Goal: Task Accomplishment & Management: Complete application form

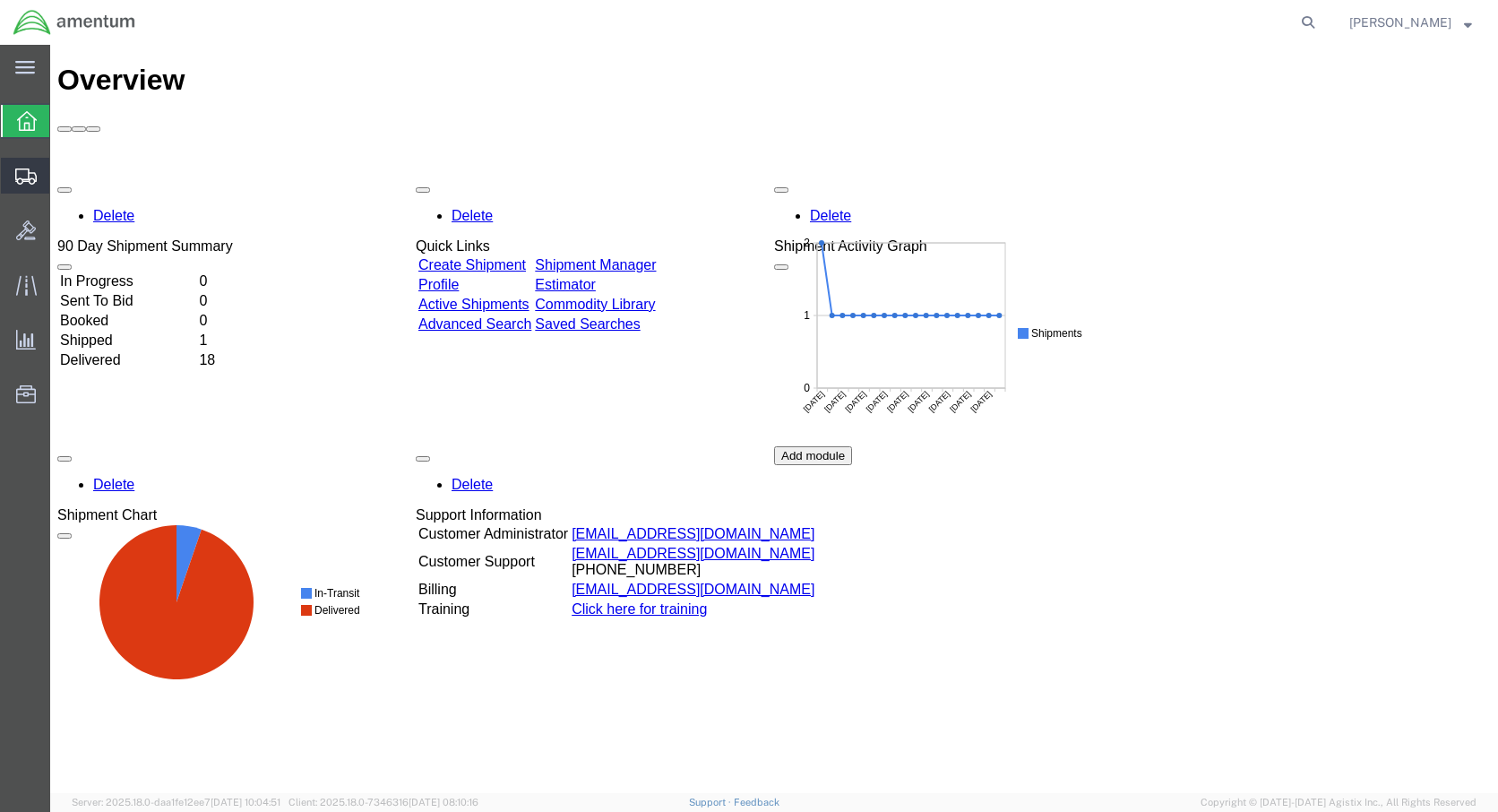
click at [0, 0] on span "Create Shipment" at bounding box center [0, 0] width 0 height 0
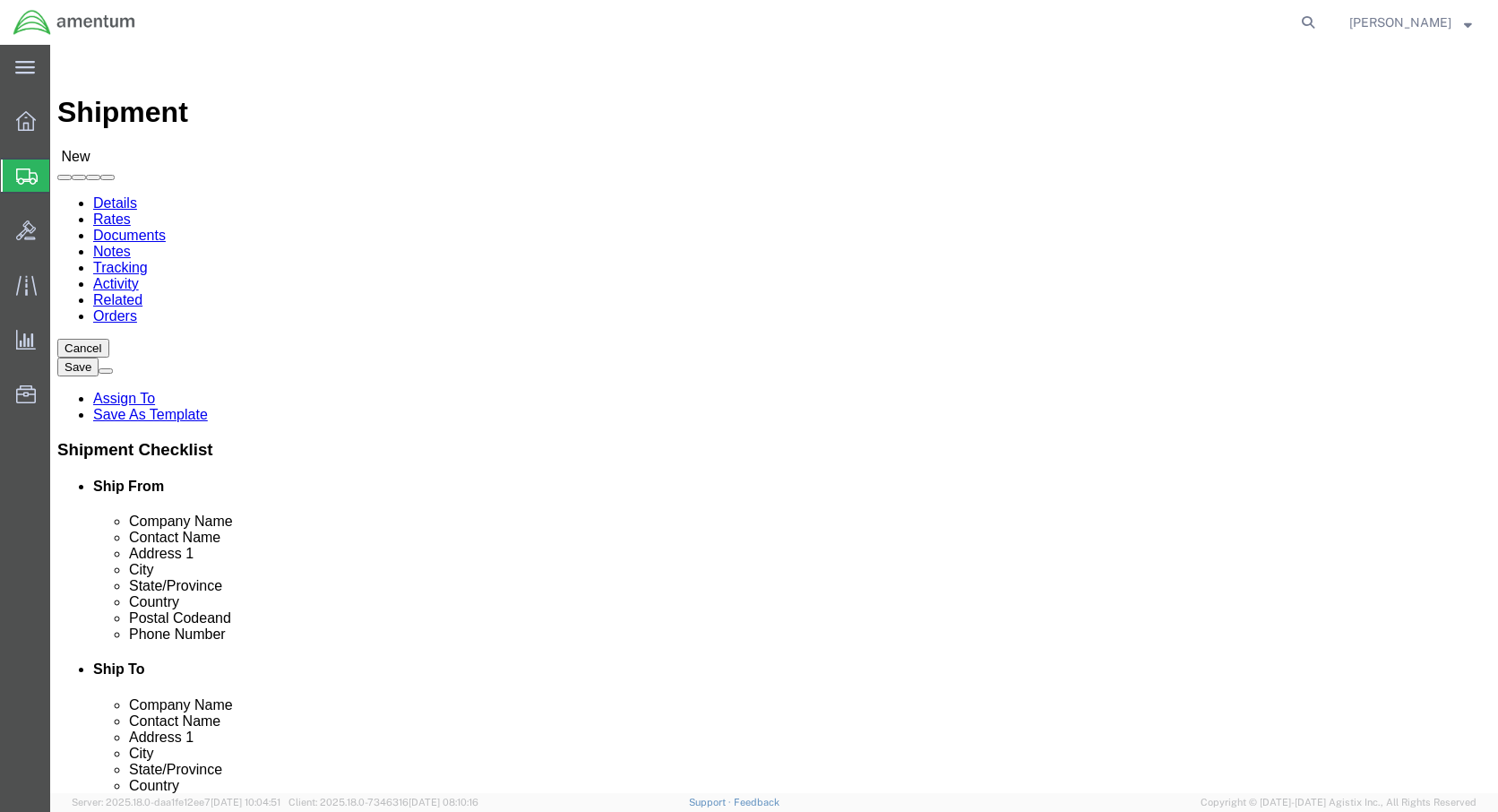
select select
click body "Shipment New Details Rates Documents Notes Tracking Activity Related Orders Can…"
select select "59333"
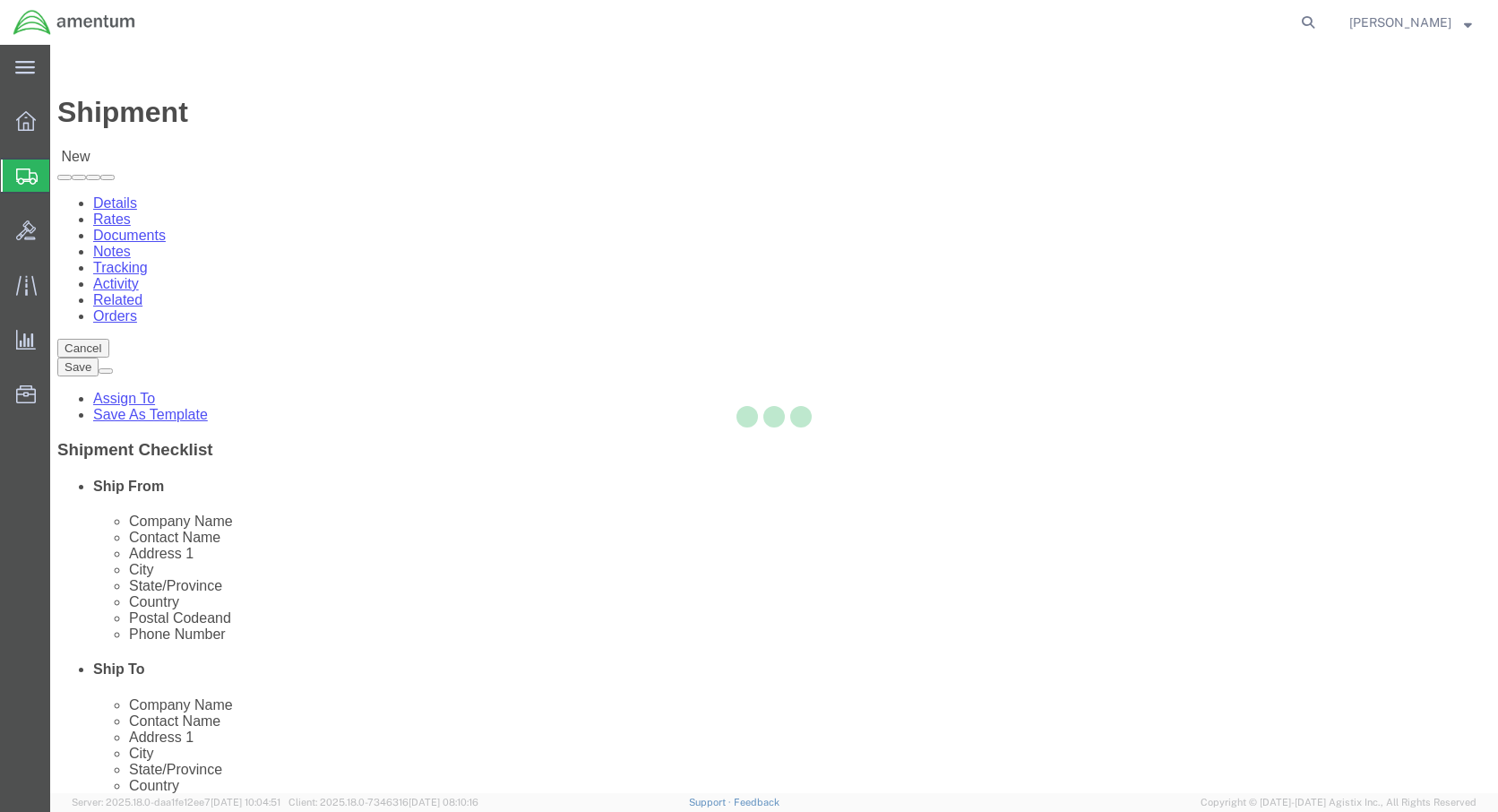
select select "AK"
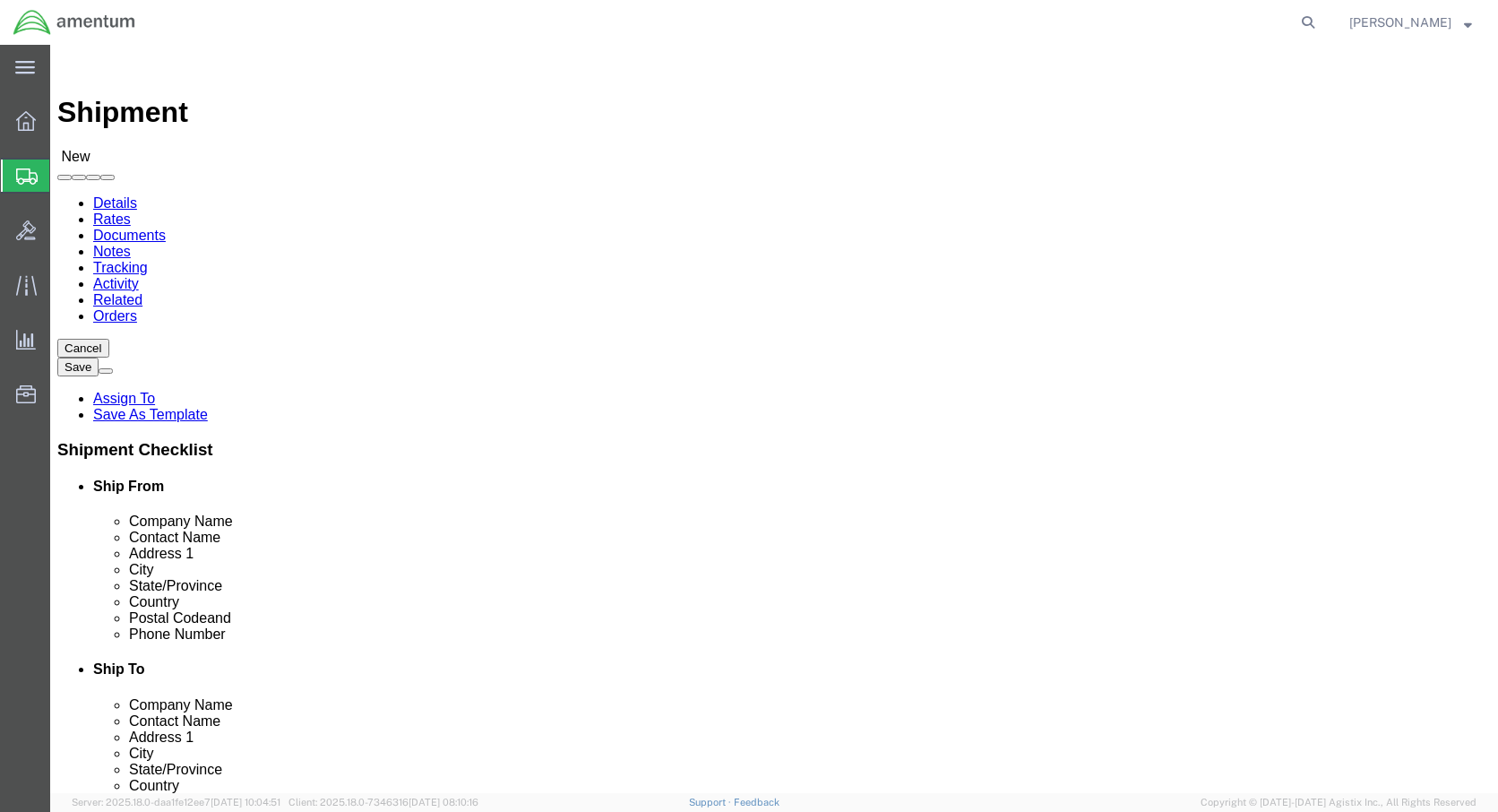
click input "text"
type input "j"
type input "[PERSON_NAME]"
click input "text"
type input "1-907-3"
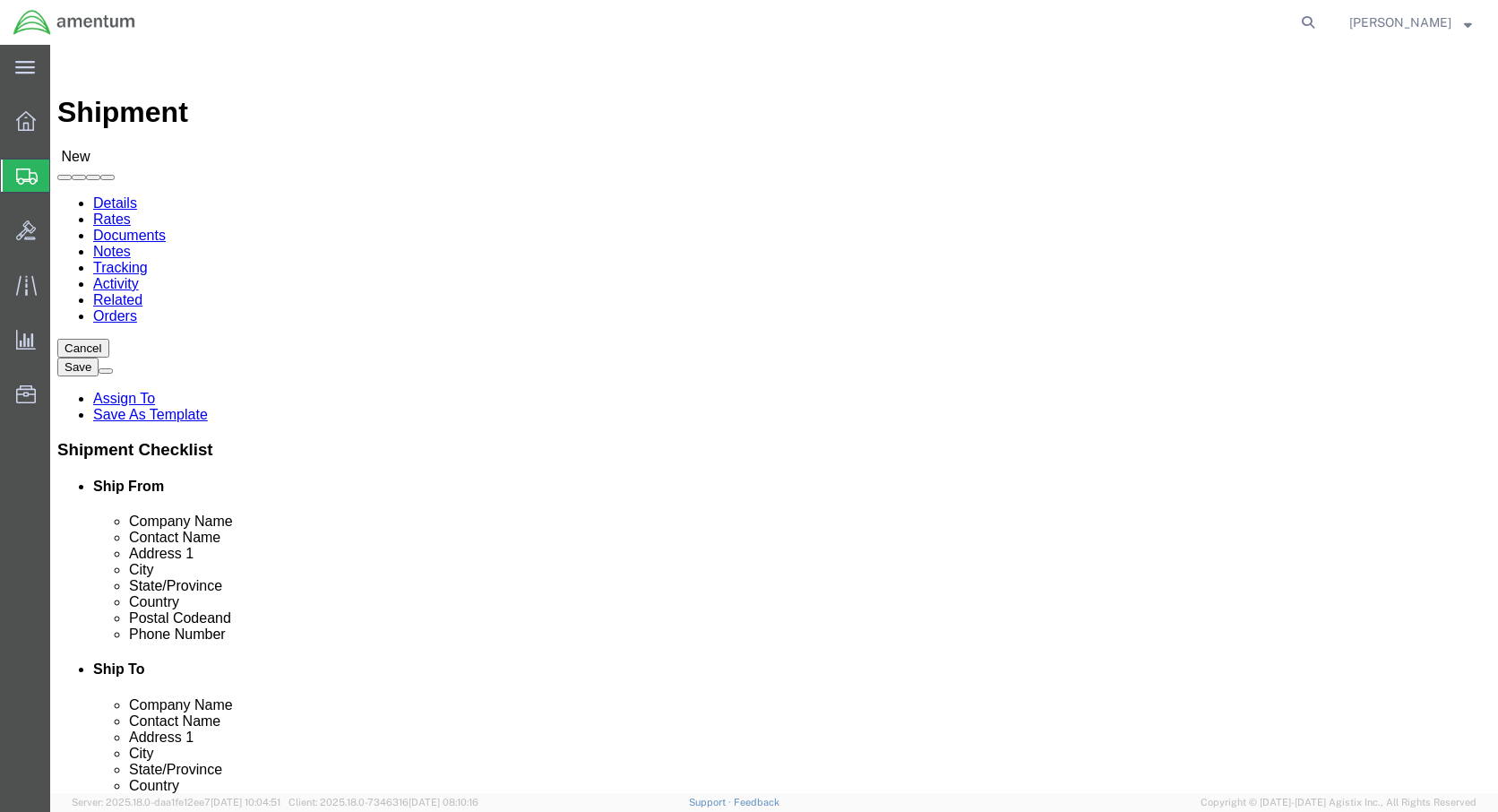
select select
click body "Shipment New Details Rates Documents Notes Tracking Activity Related Orders Can…"
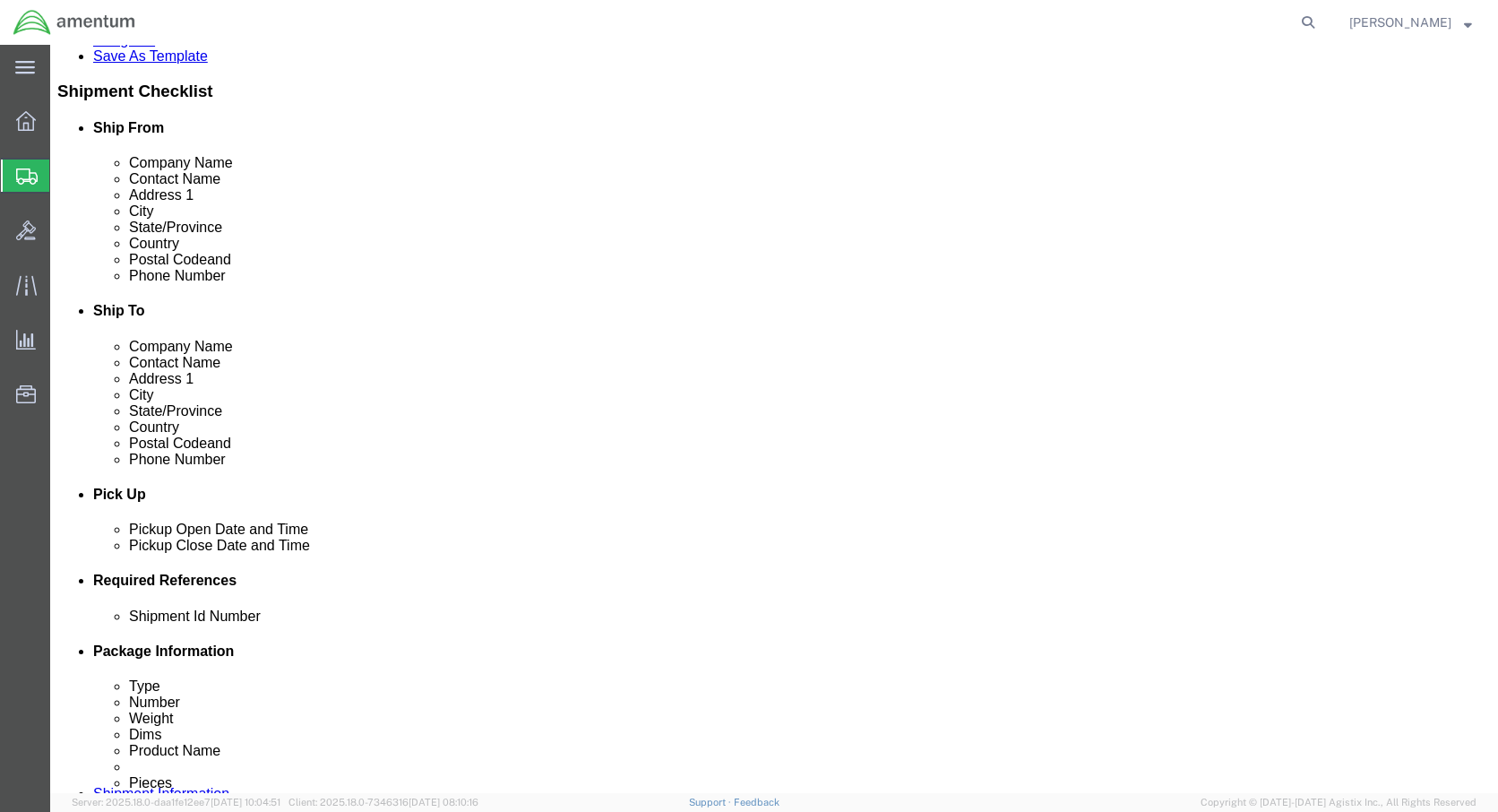
select select "59333"
select select "AK"
click input "text"
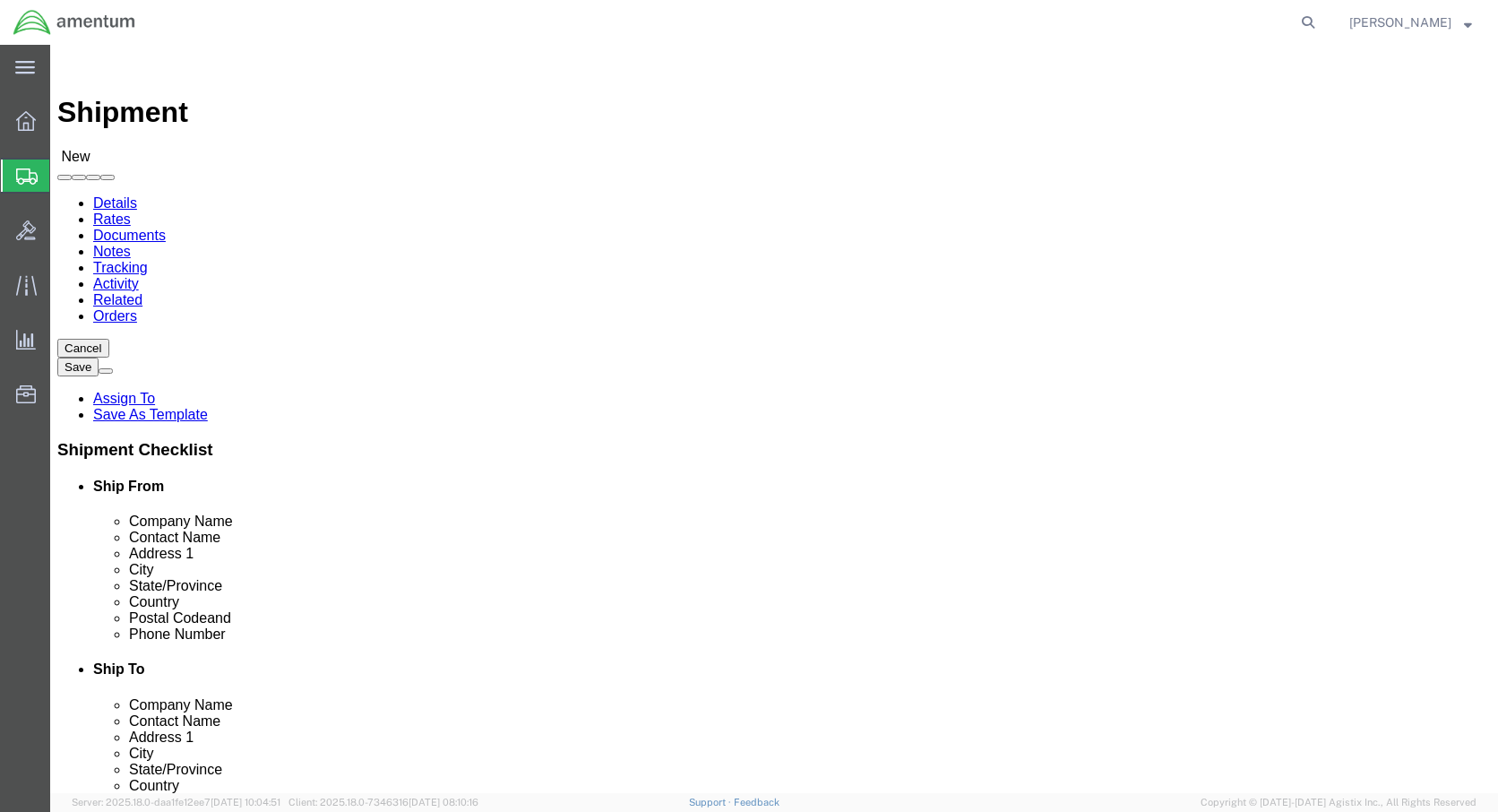
scroll to position [0, 0]
type input "[PHONE_NUMBER]"
click input "text"
type input "[PERSON_NAME][EMAIL_ADDRESS][PERSON_NAME][DOMAIN_NAME]"
click input "checkbox"
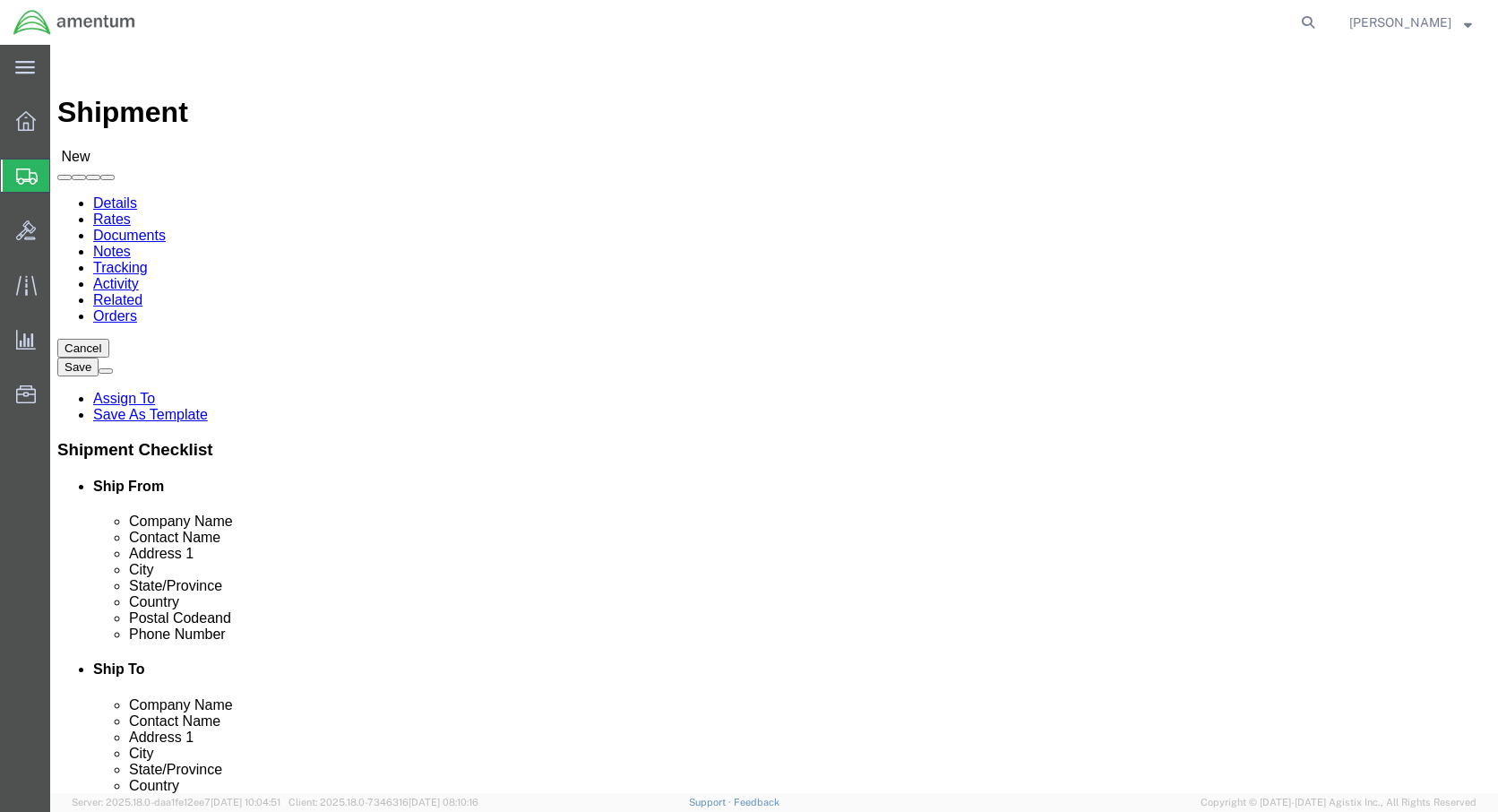
click input "checkbox"
checkbox input "true"
click body "Shipment New Details Rates Documents Notes Tracking Activity Related Orders Can…"
select select "42649"
select select "NM"
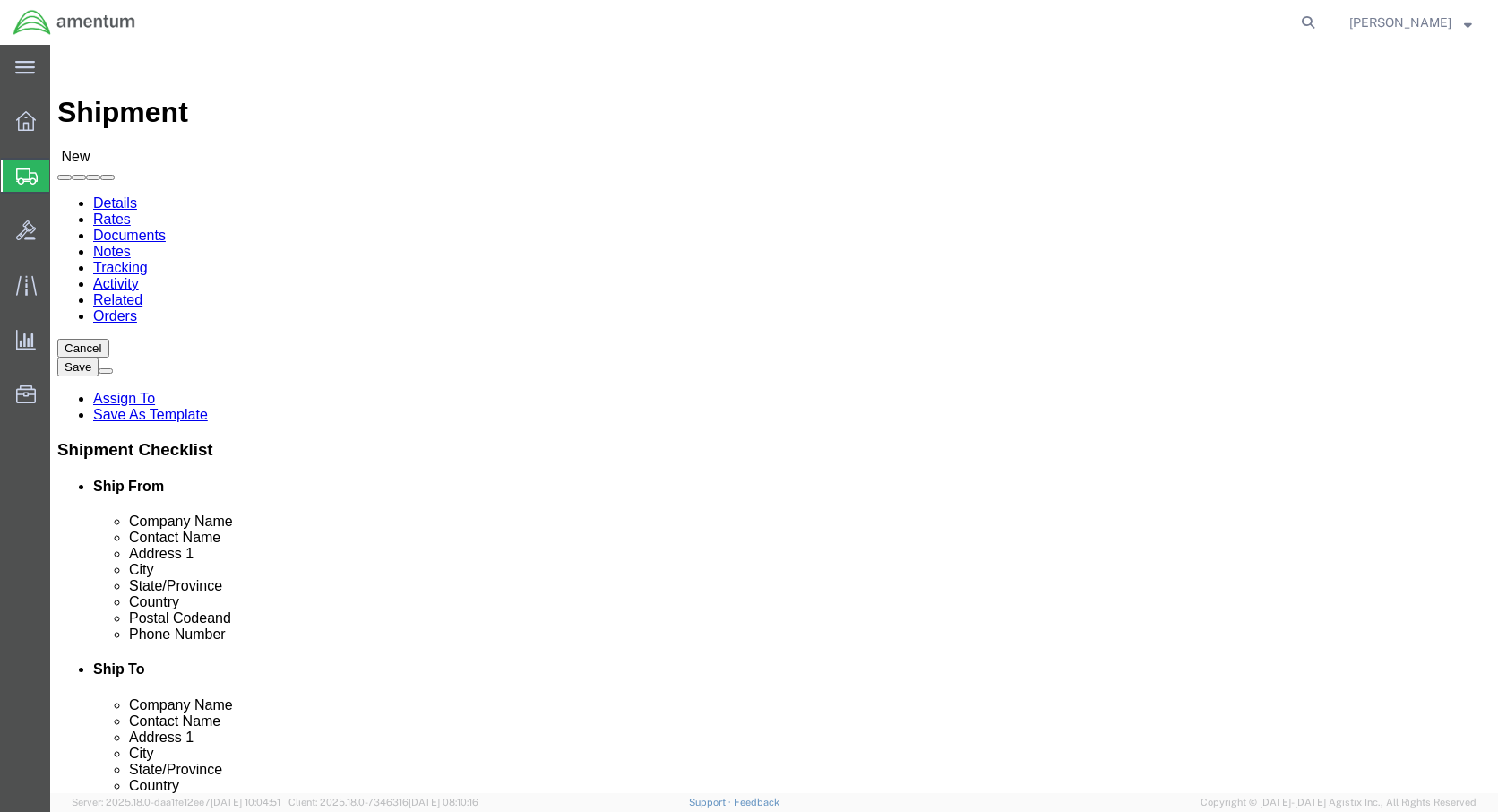
click input "text"
type input "[PERSON_NAME]"
click input "text"
type input "3"
type input "[PHONE_NUMBER]"
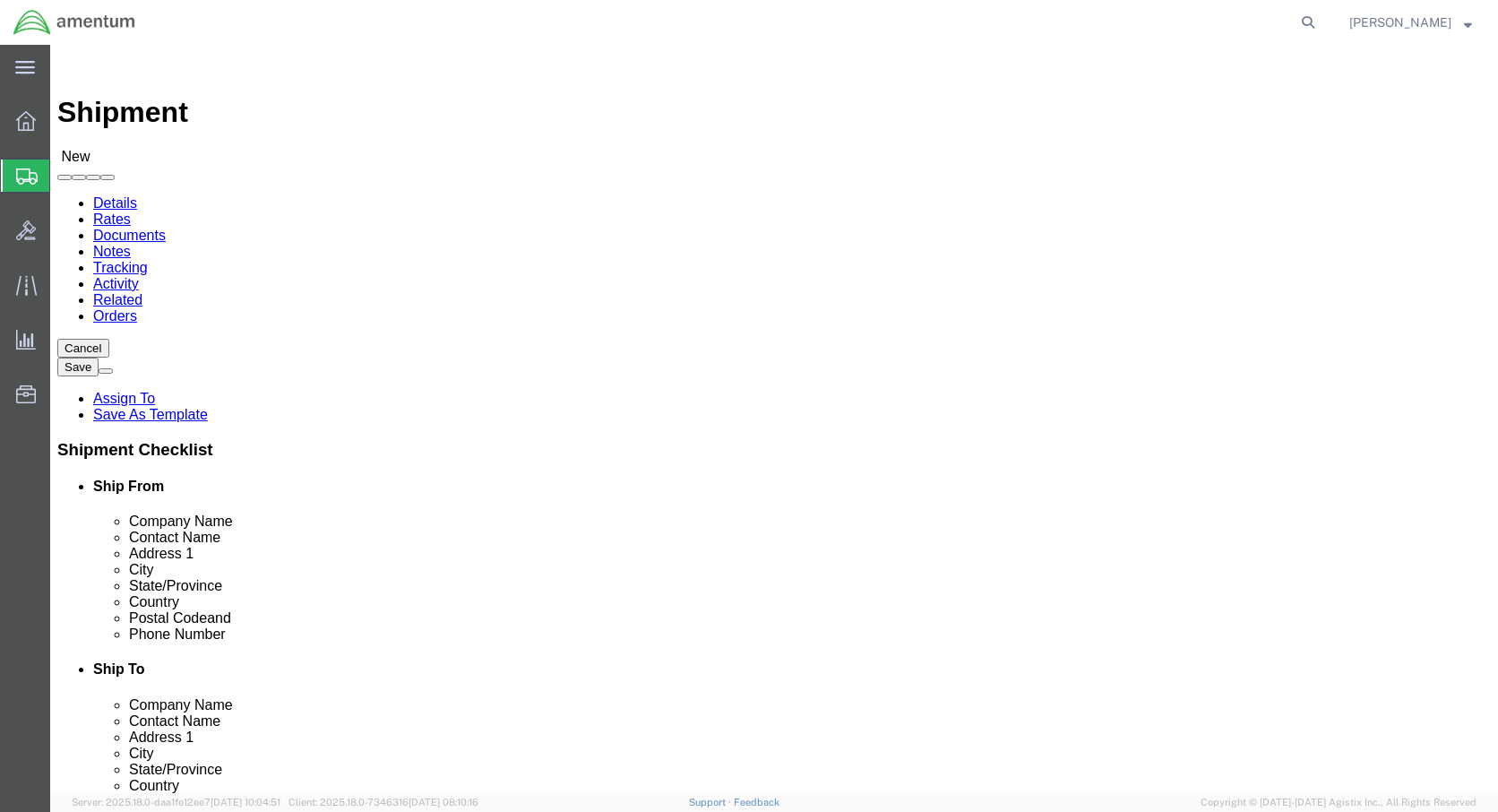
click input "text"
type input "[PERSON_NAME][EMAIL_ADDRESS][PERSON_NAME][DOMAIN_NAME]"
click input "checkbox"
checkbox input "true"
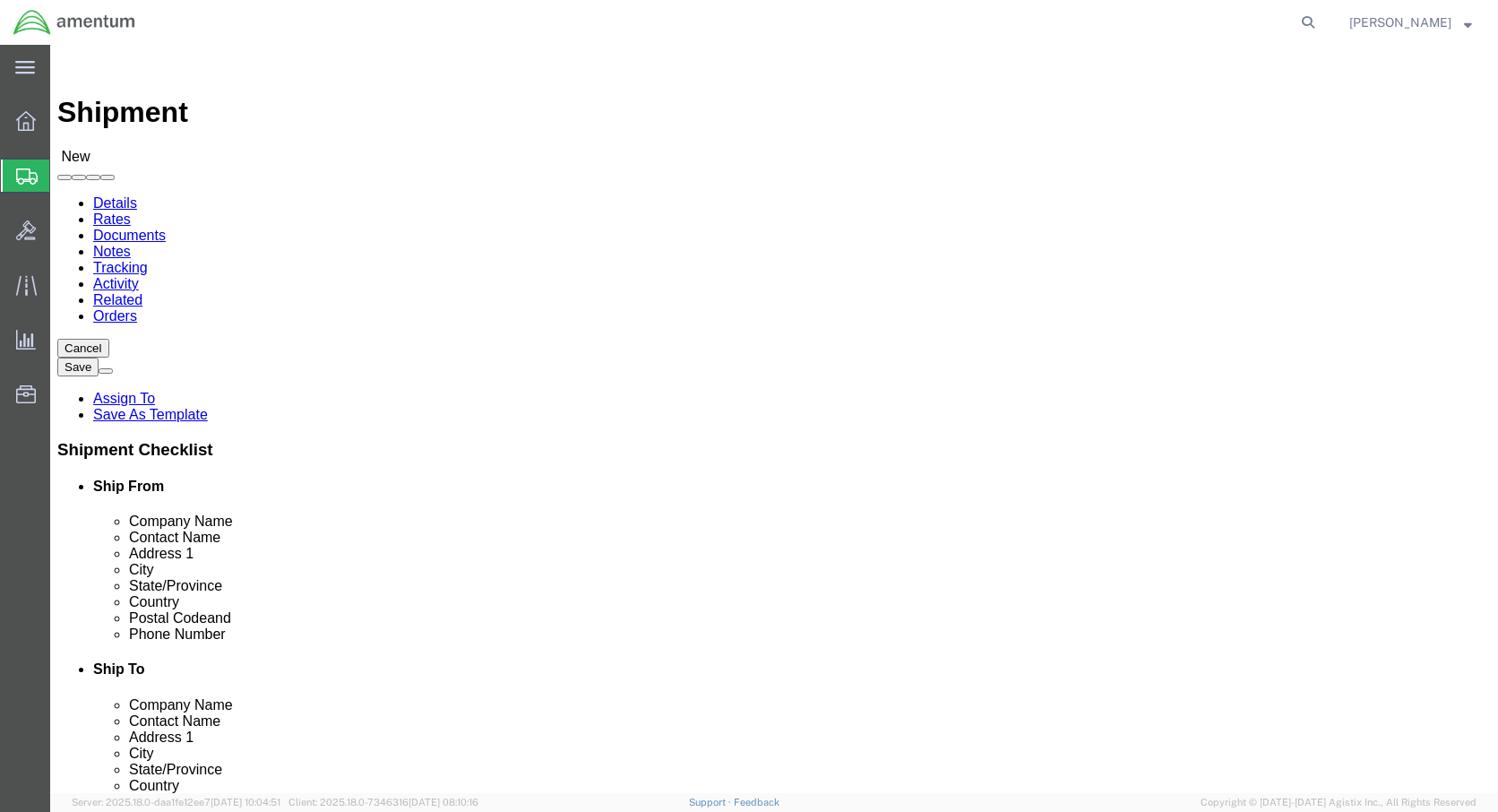
click input "text"
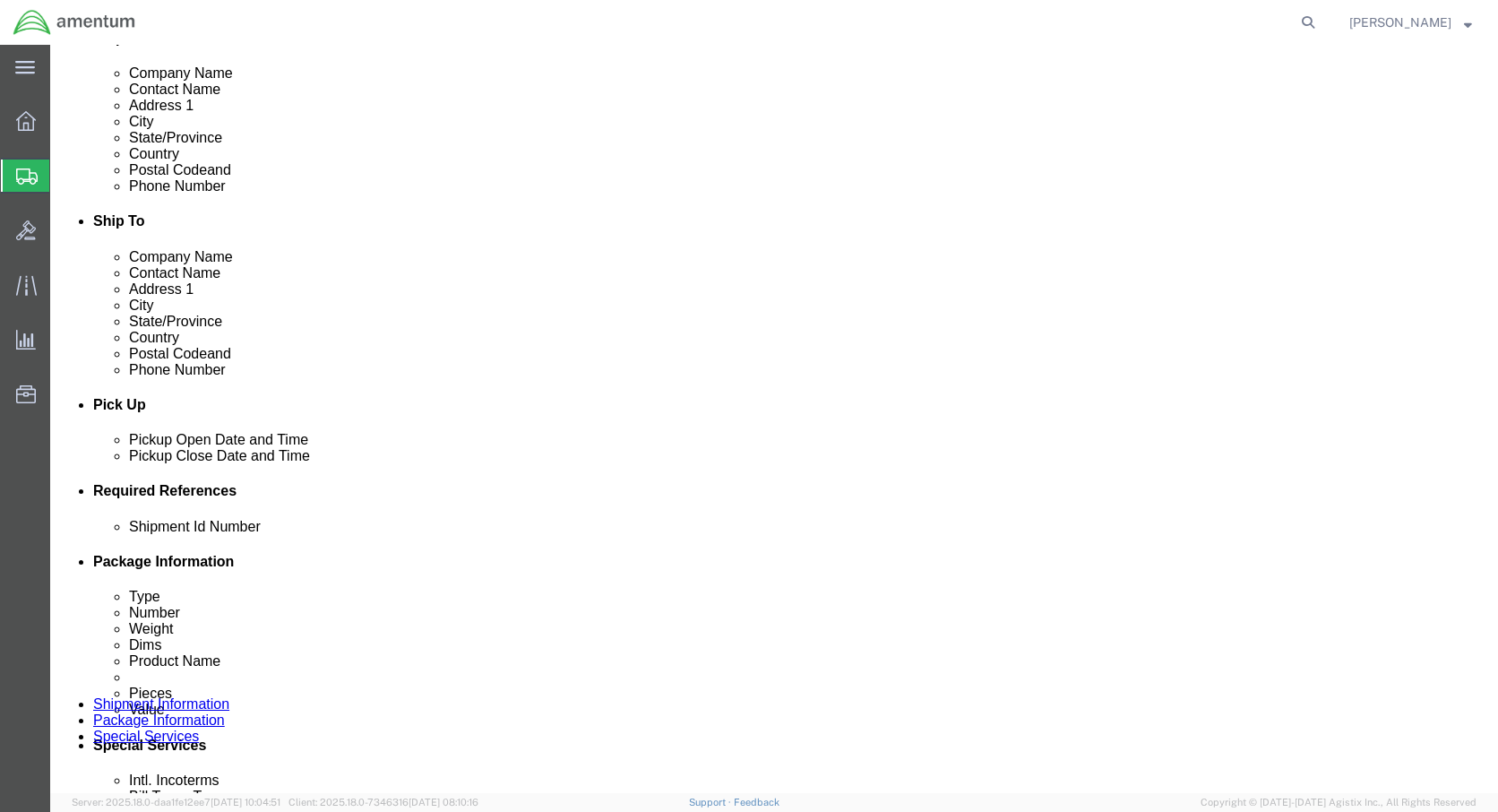
type input "[PERSON_NAME]"
click input "text"
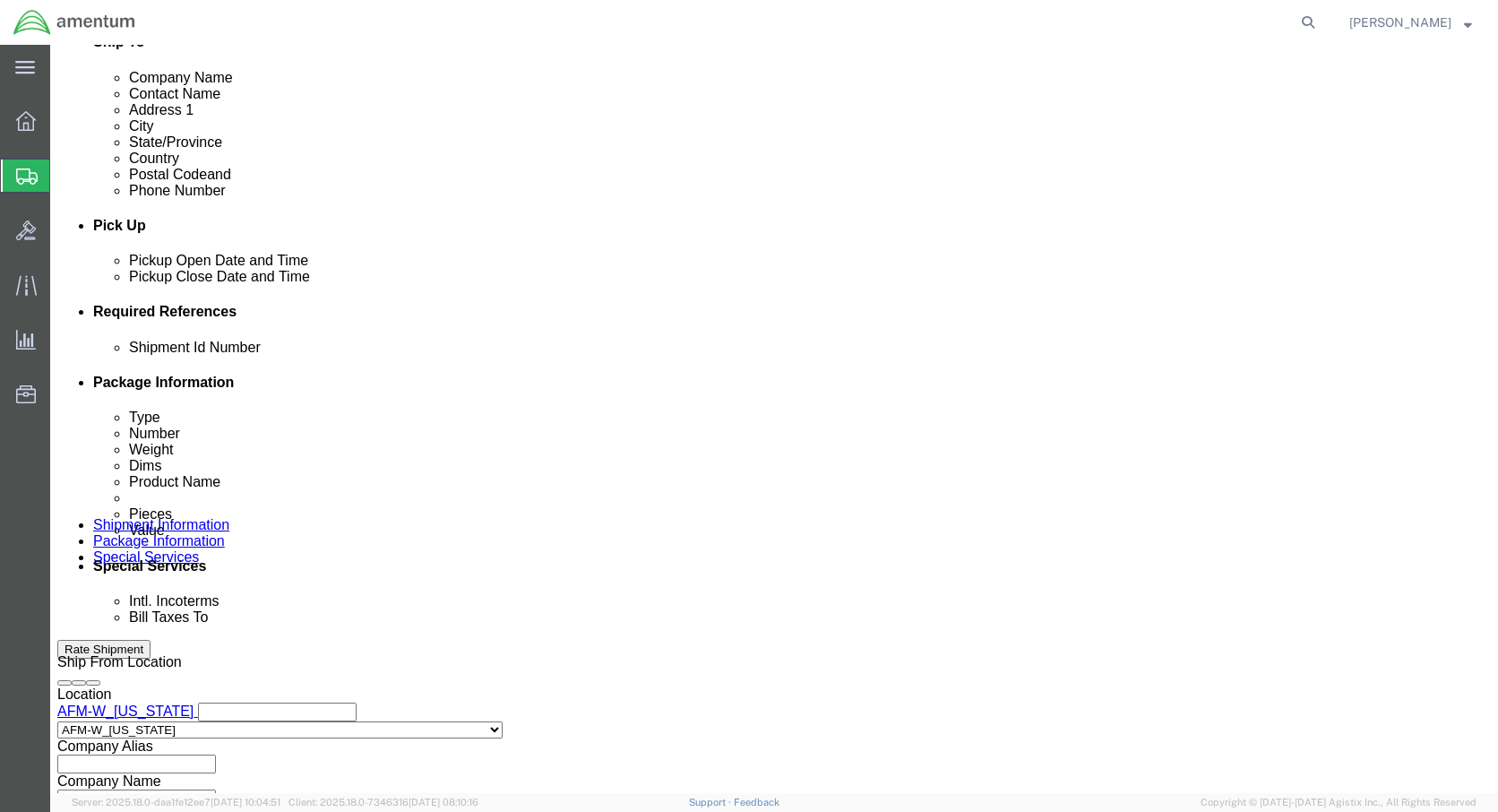
type input "4999.2521.AJ.AT.09.WSMR.00"
select select "SMAL"
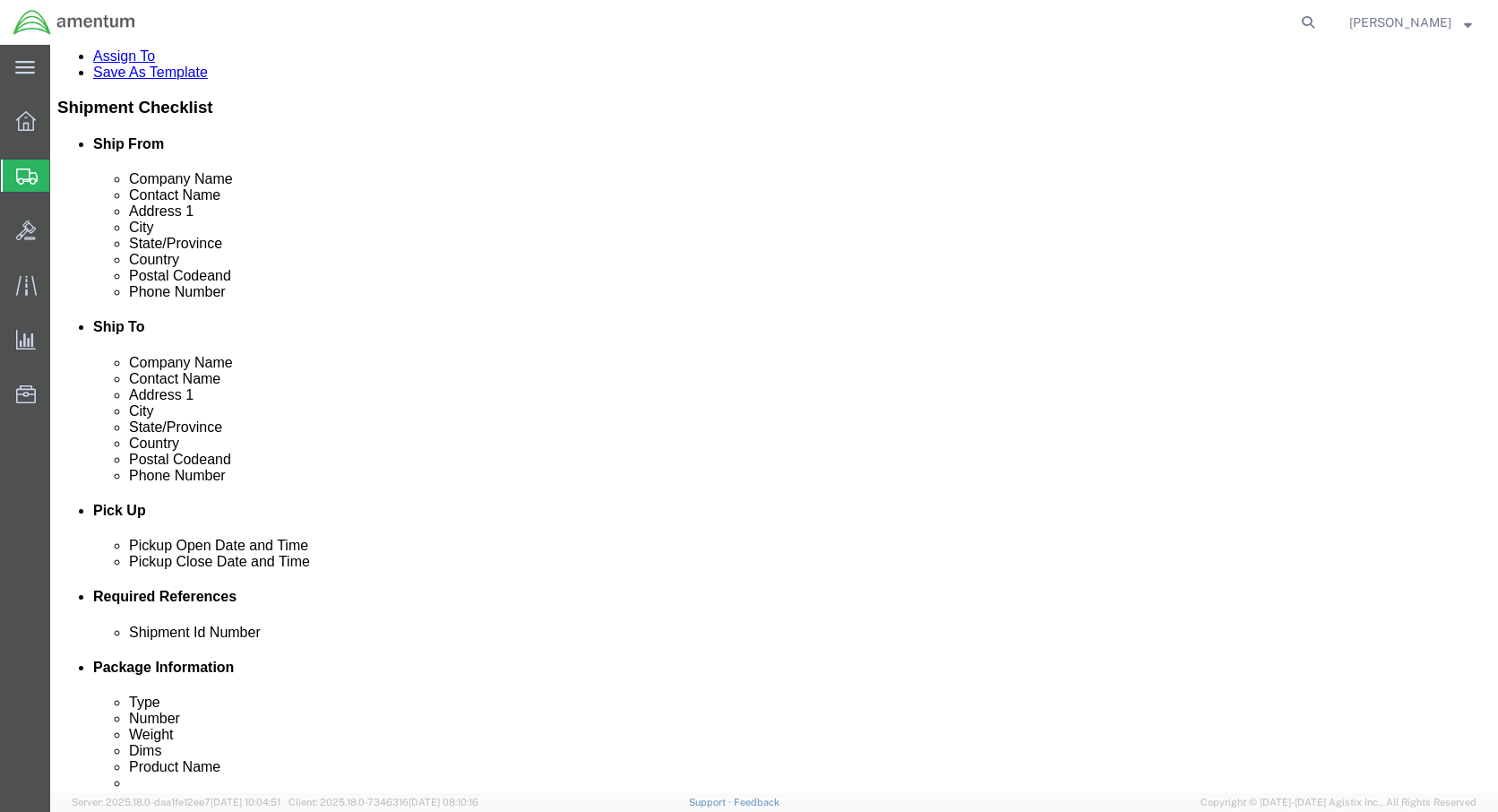
click button "Continue"
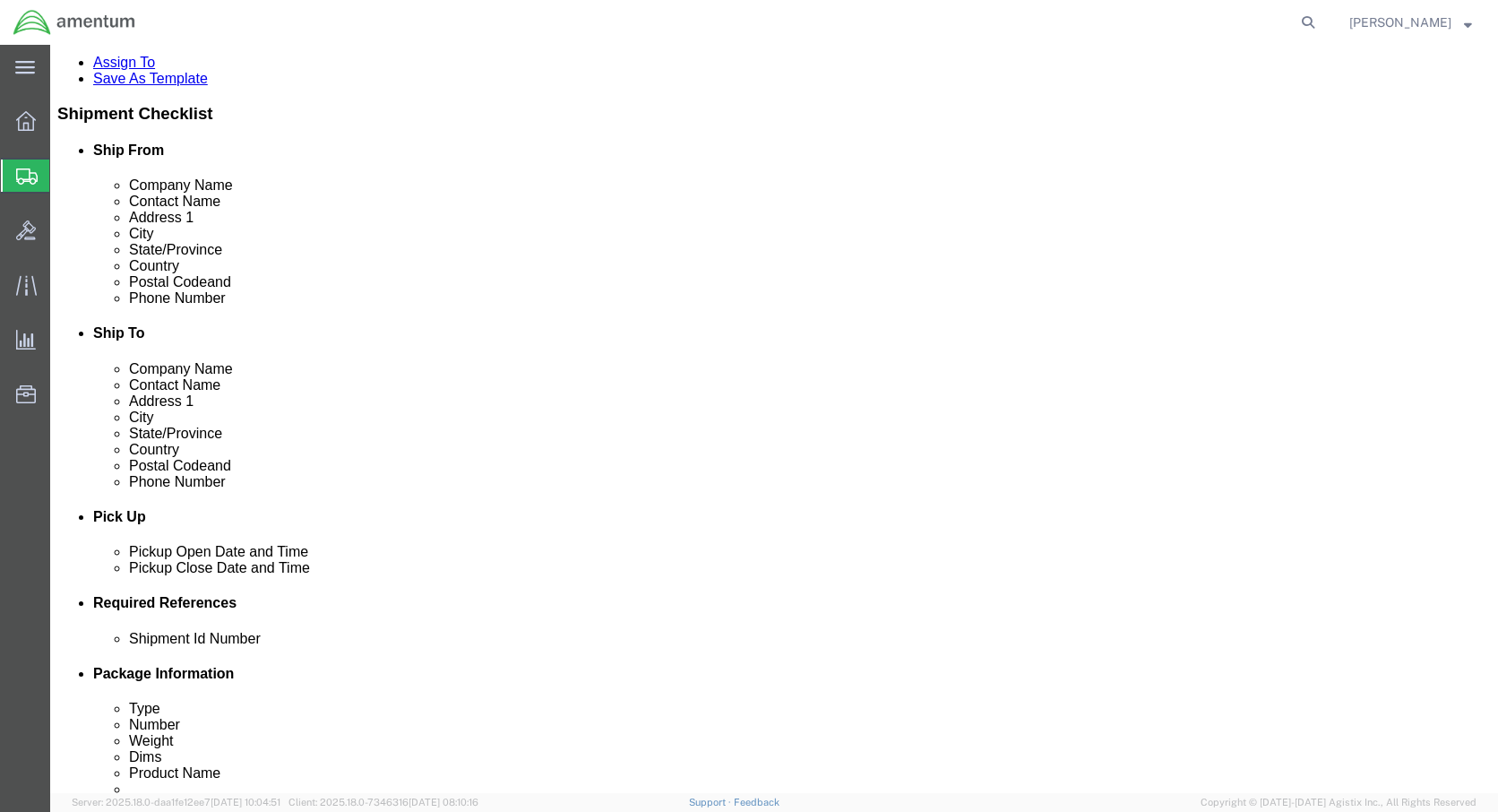
select select "ENV"
type input "9.50"
type input "12.50"
type input "0.25"
type input "1"
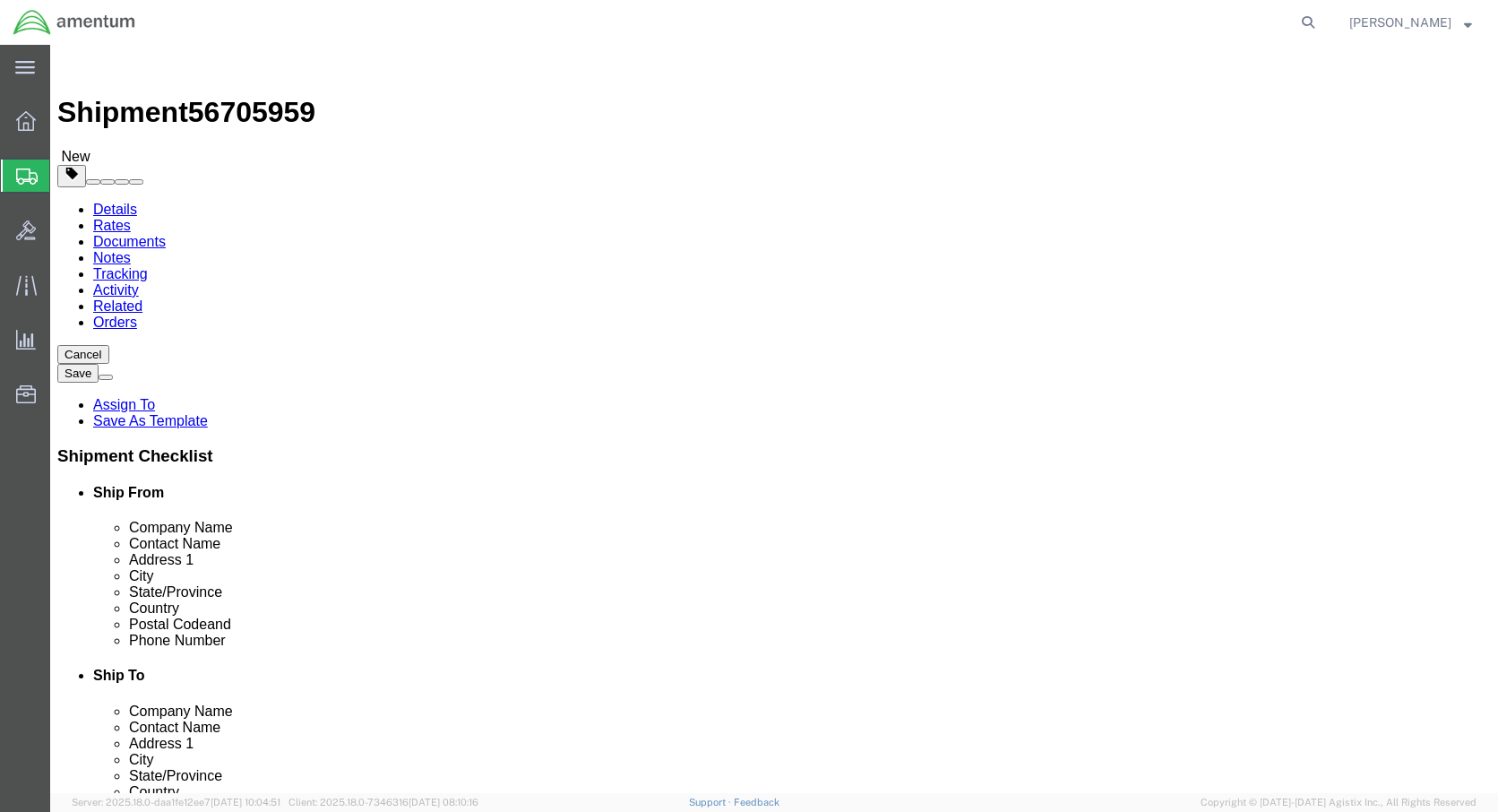
click div "1"
click input "1"
click div "1"
click input "1"
click div "Package Content # 1 1 x Envelope Package Type Select Bale(s) Basket(s) Bolt(s) …"
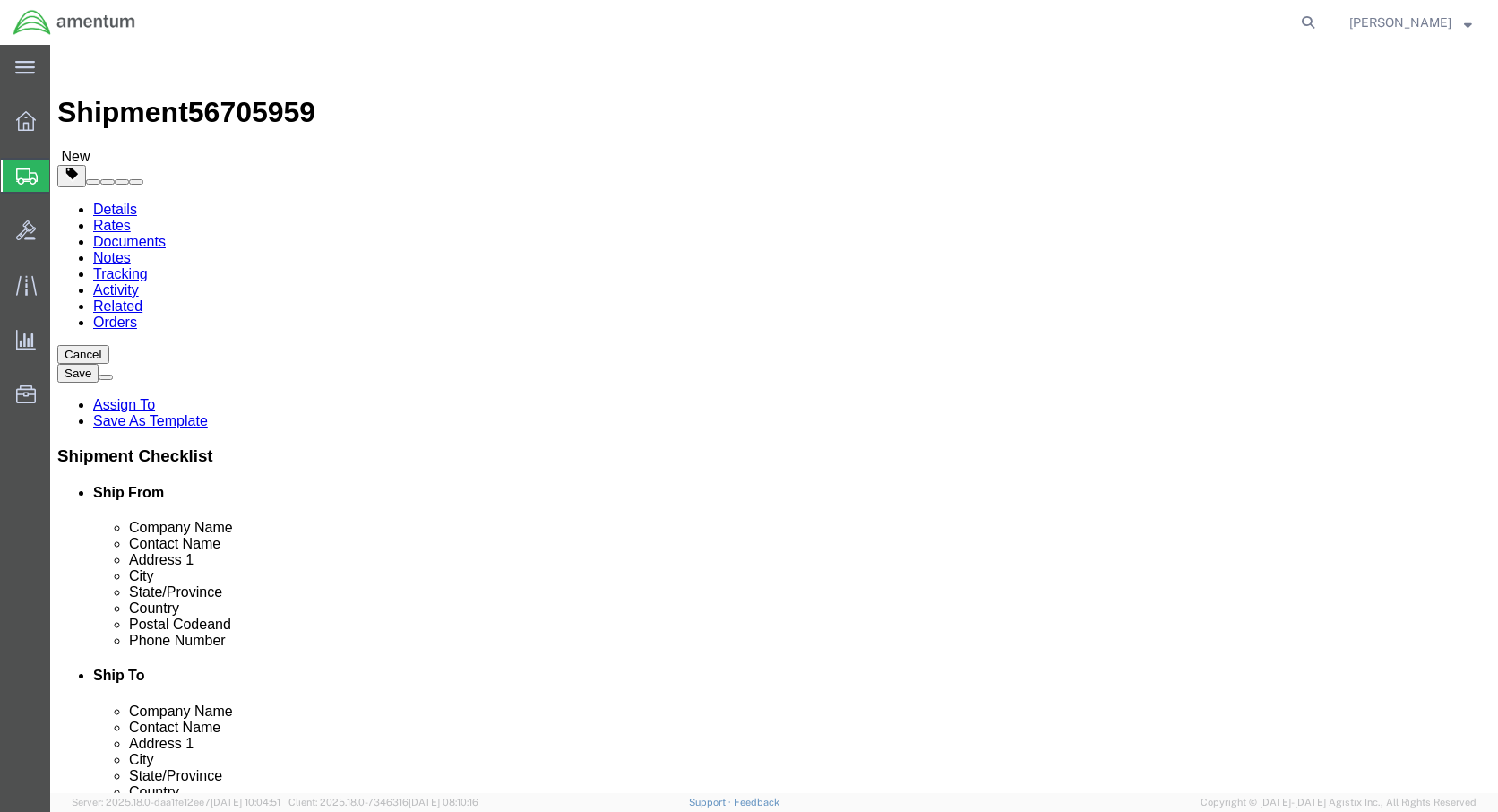
click button "Continue"
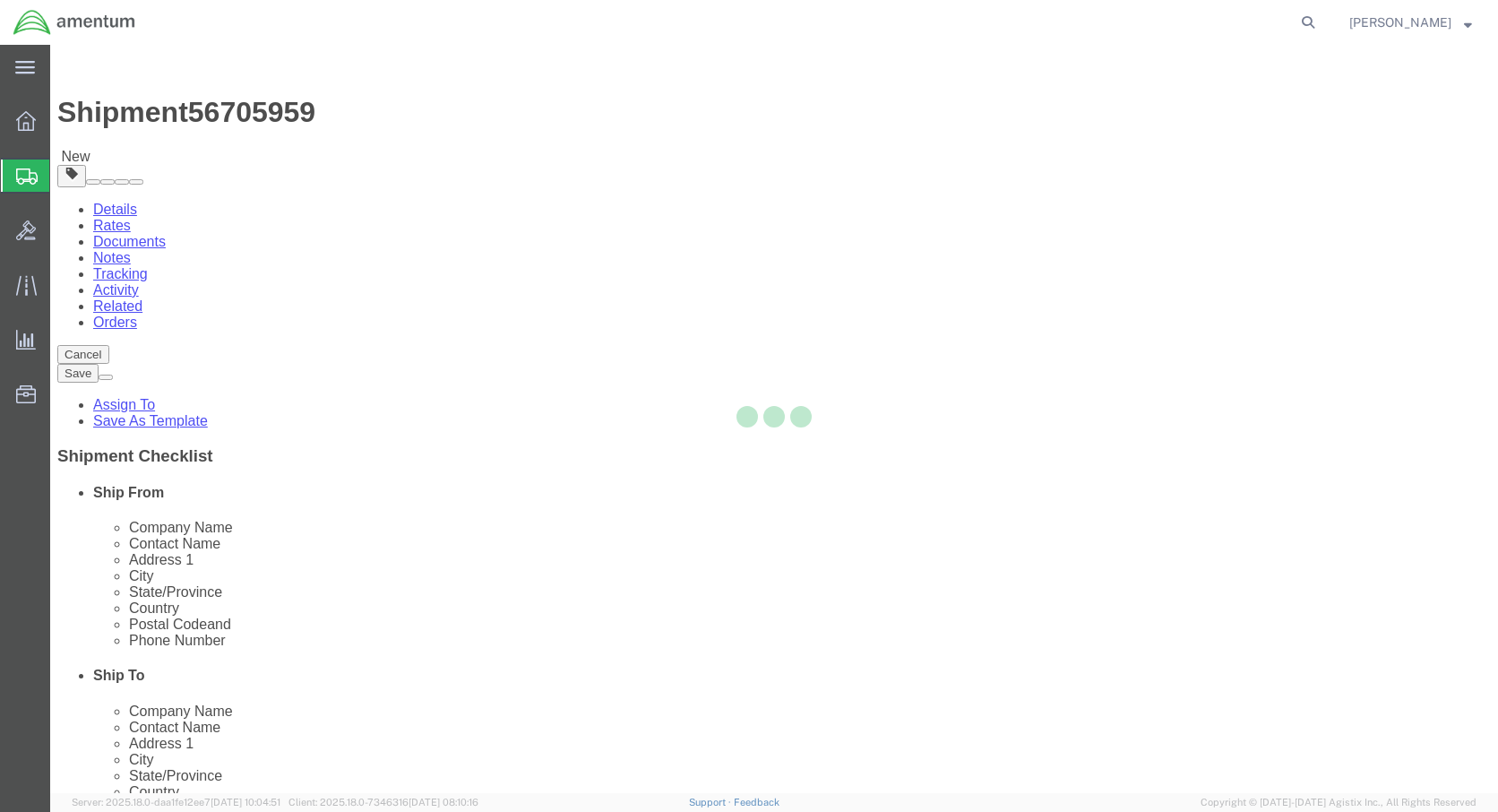
select select
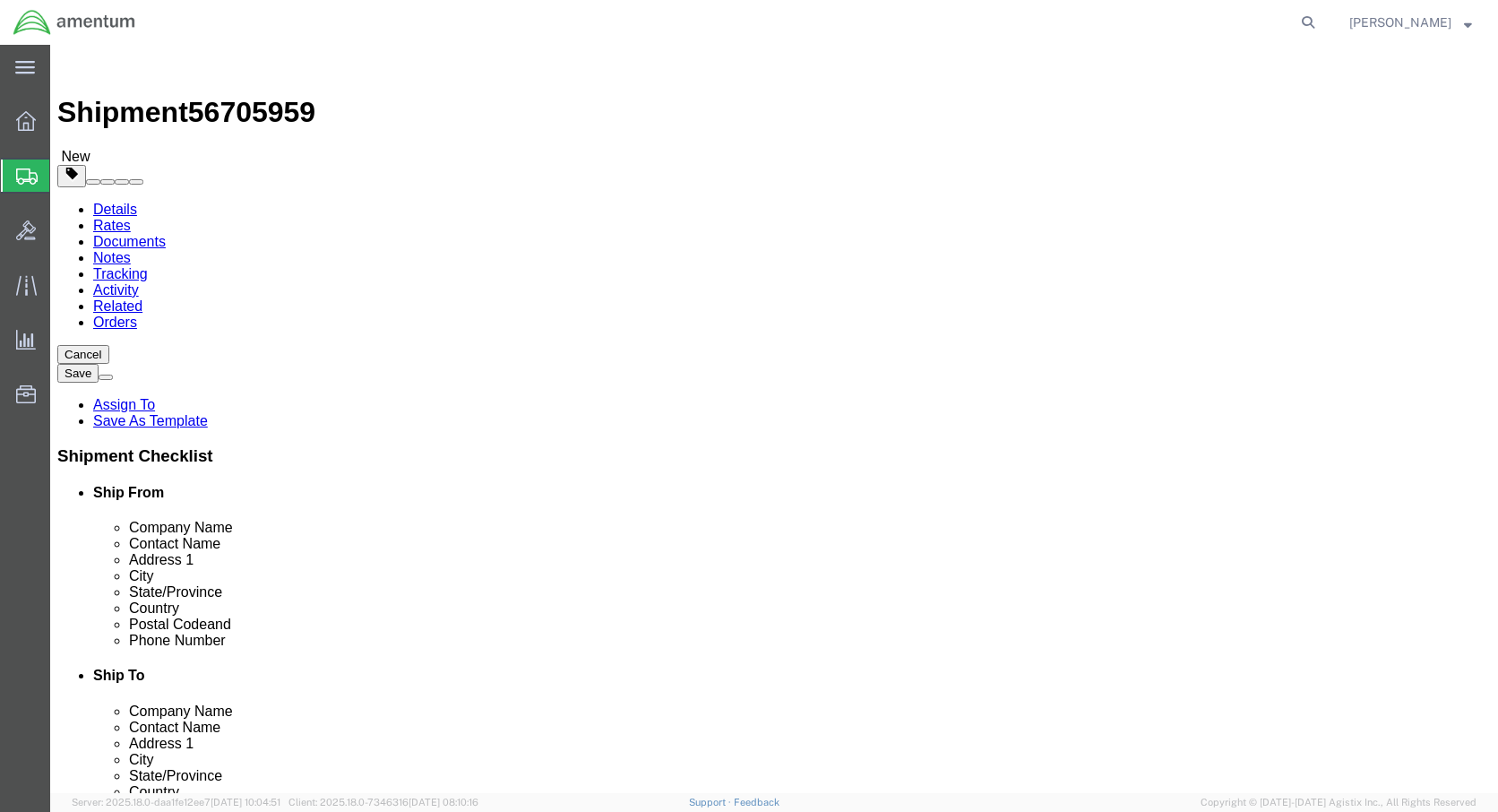
click span "button"
click div "Services Select one or more Air Ride Truck Blanket Wrap Carnet Consolidated Shi…"
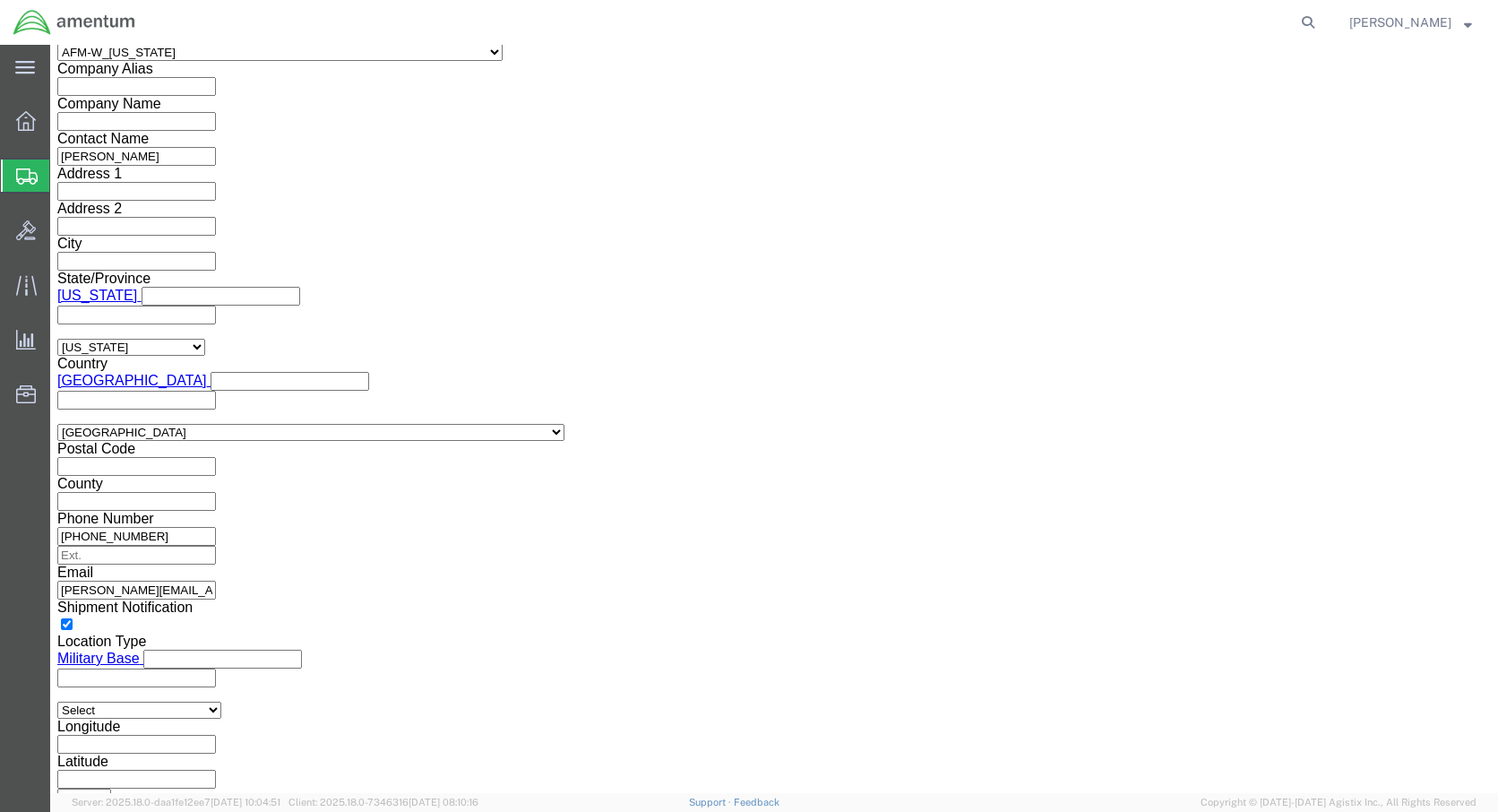
scroll to position [1700, 0]
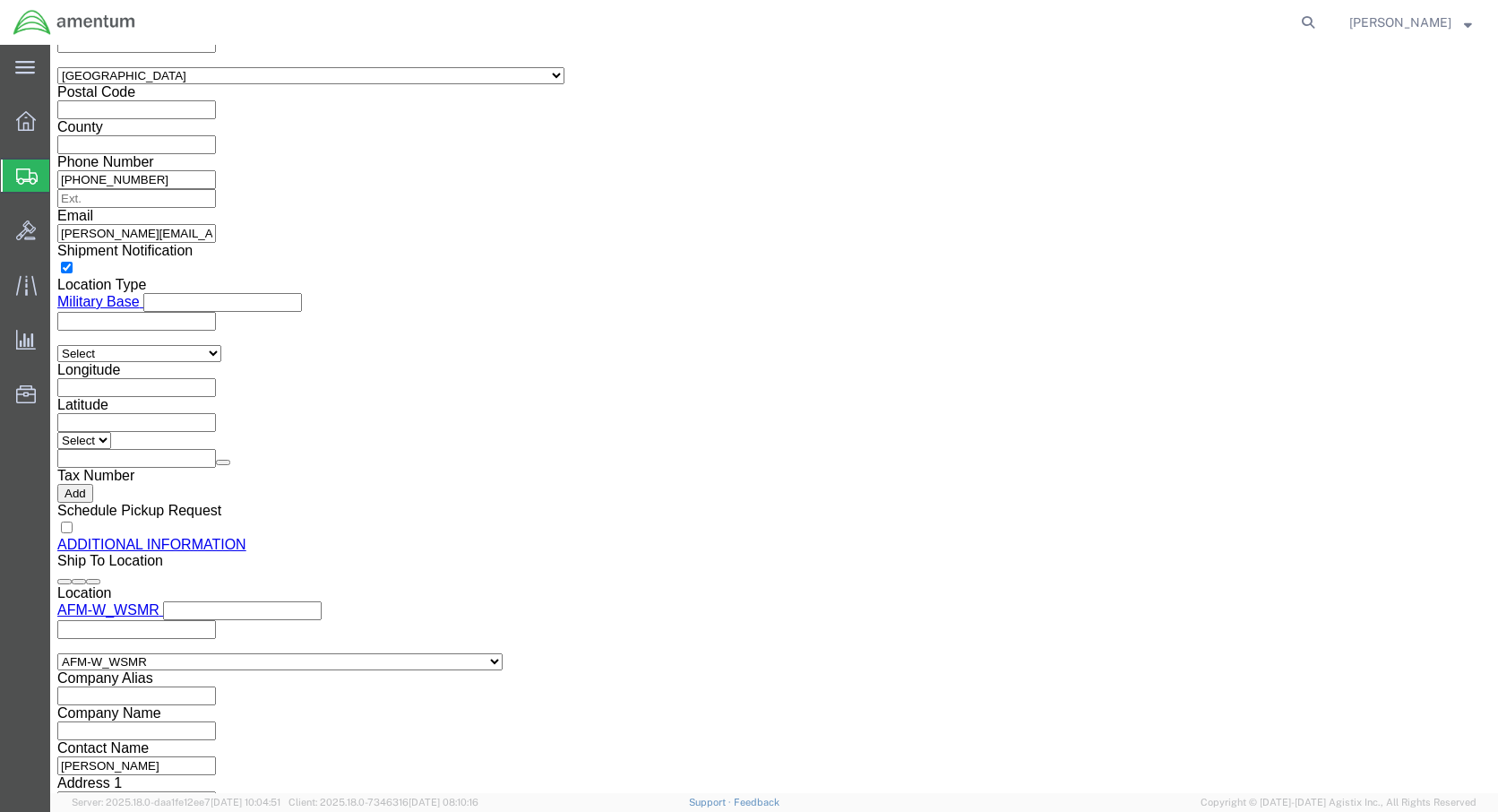
click button "Previous"
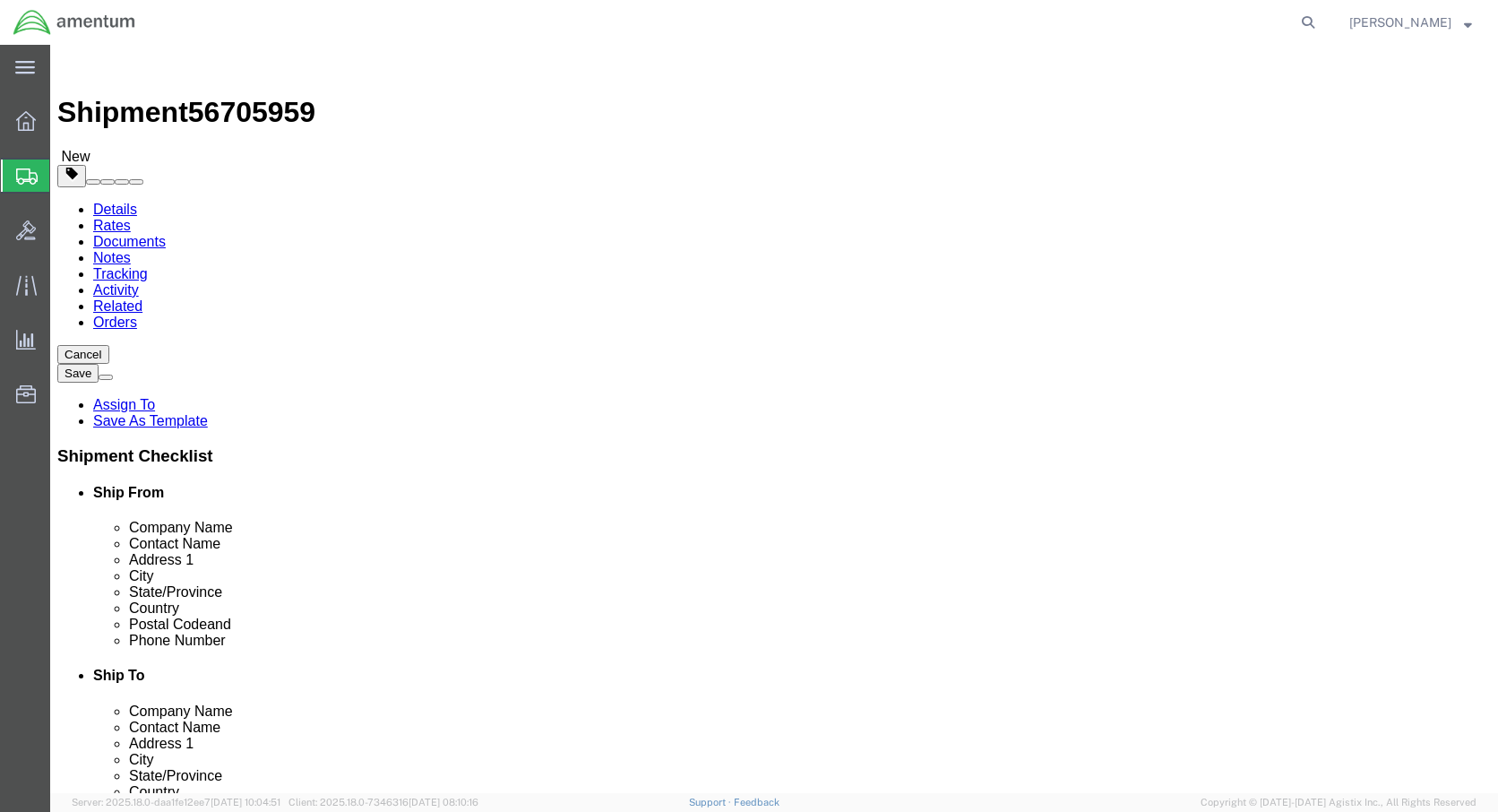
click span "button"
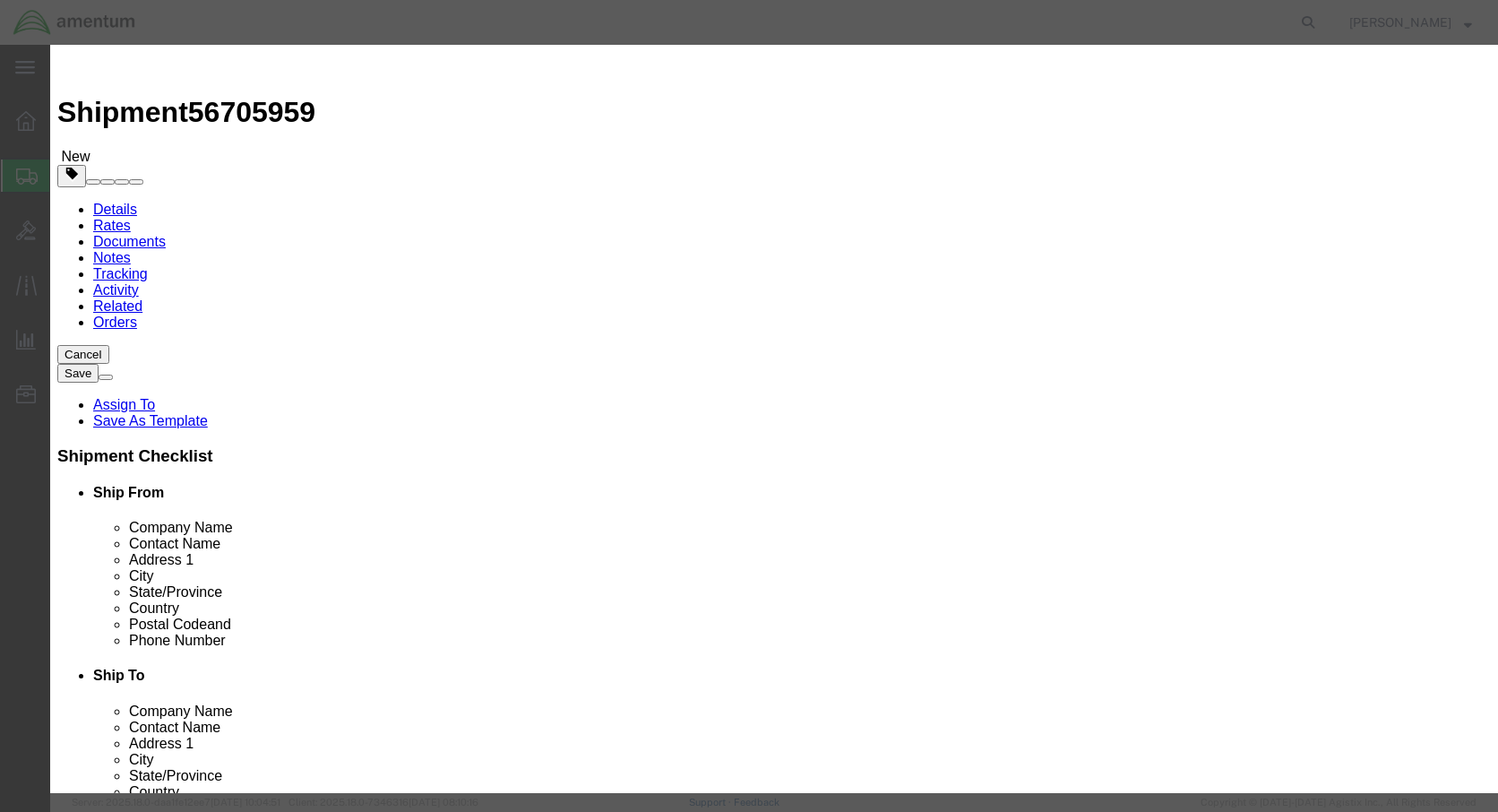
click icon "button"
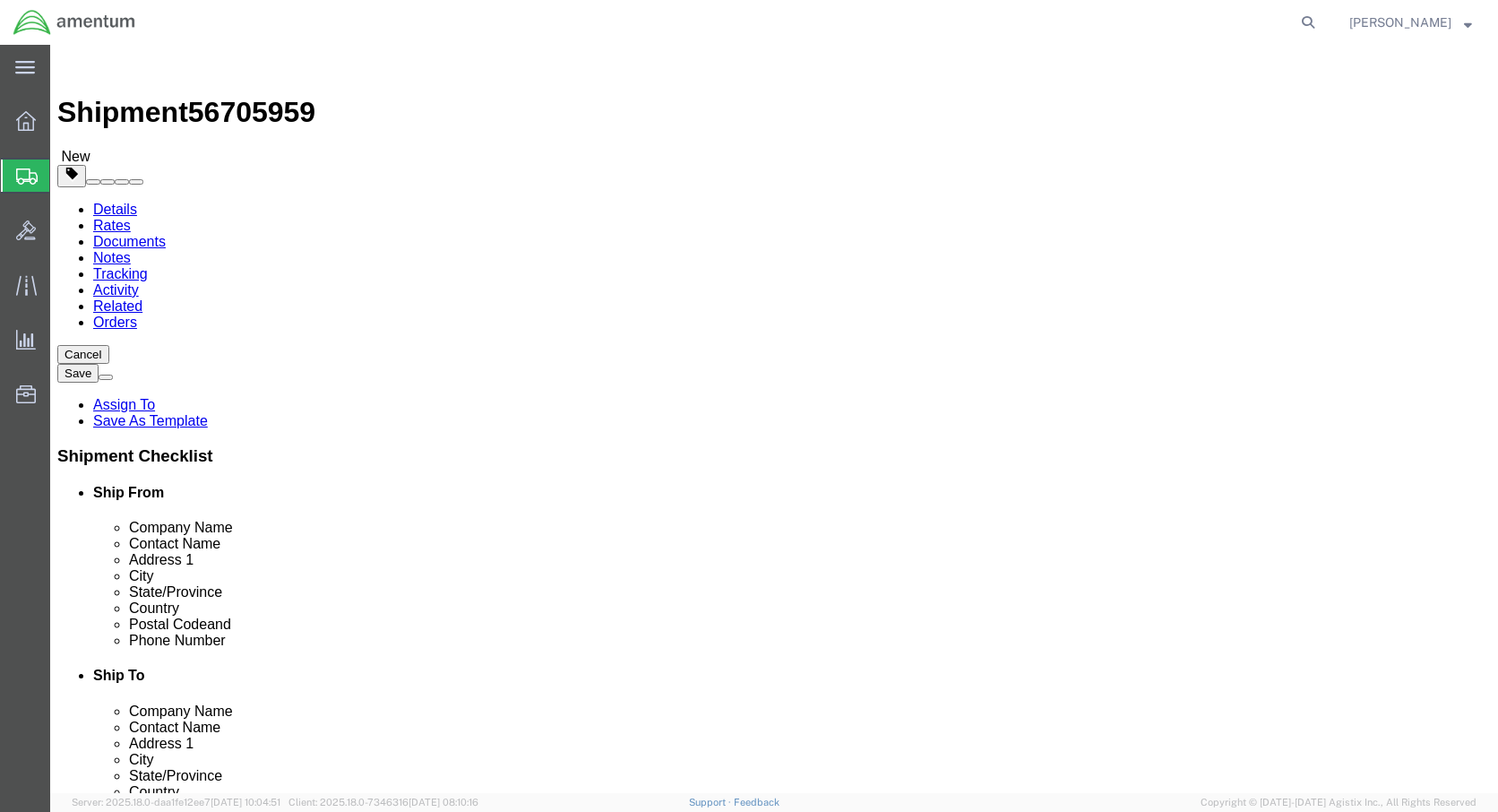
click link "Add Content"
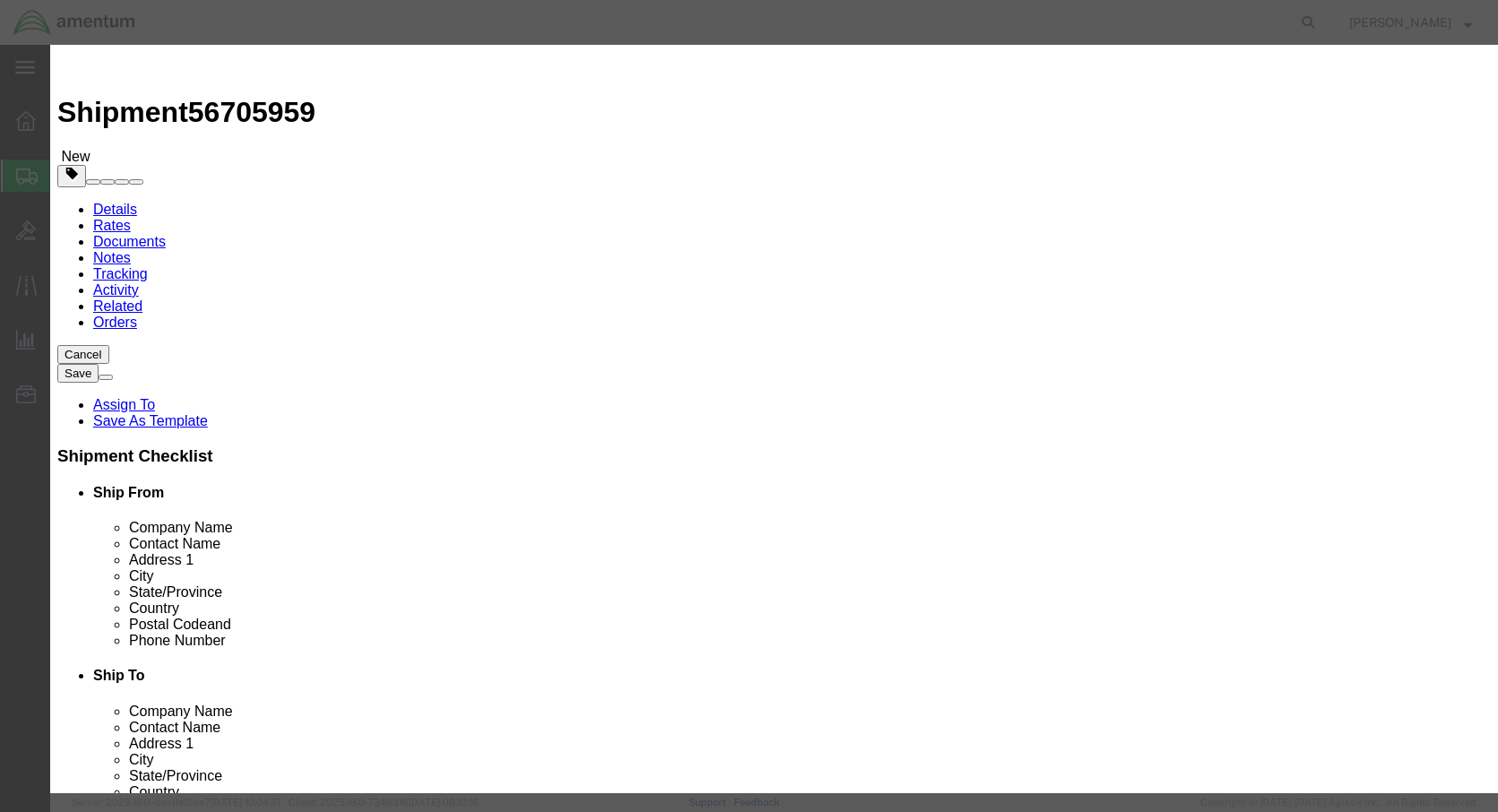
click input "text"
type input "SELF LOCKING NUTS"
click input "0"
type input "4"
click input "text"
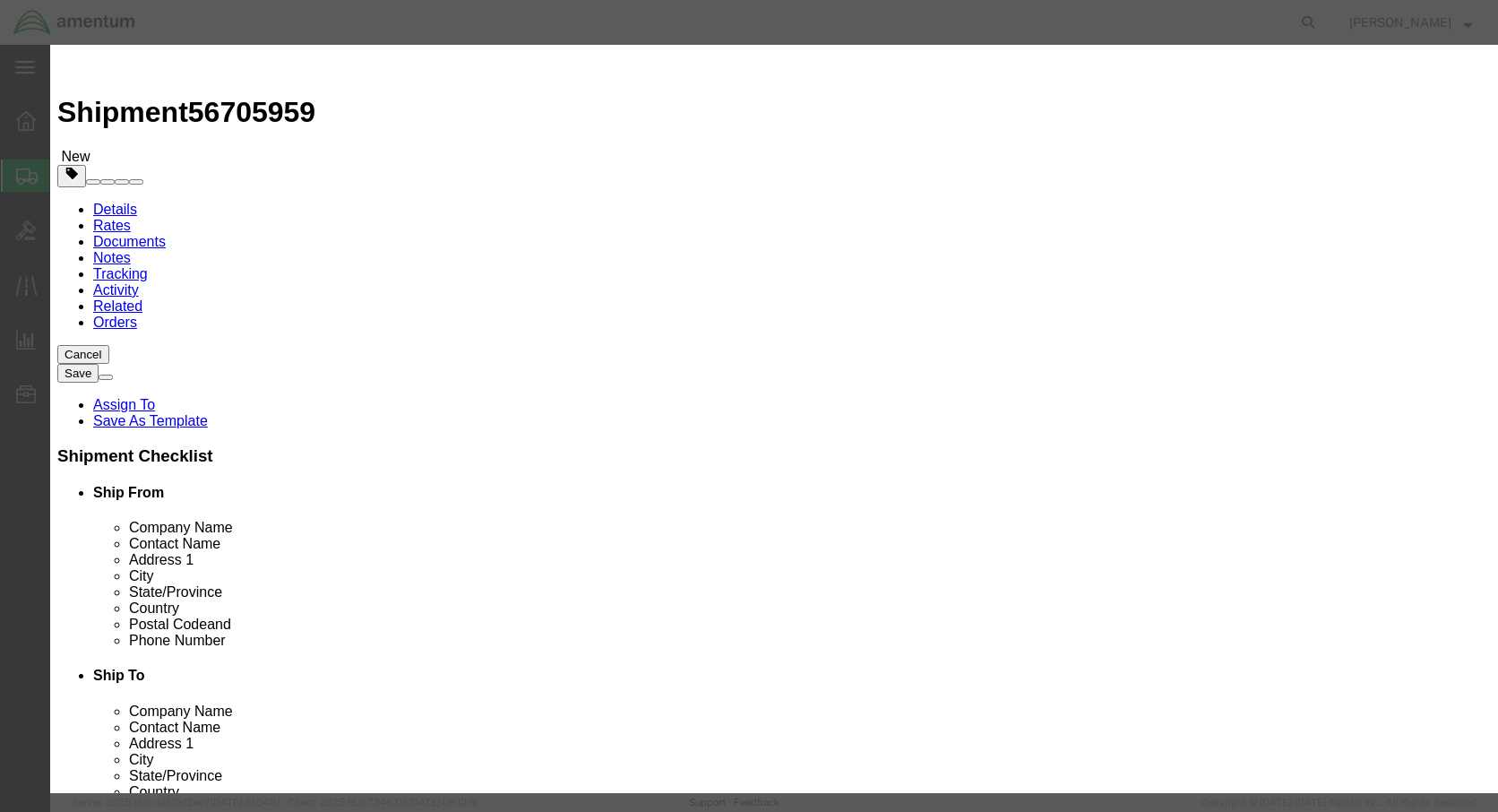
type input "24"
select select "50"
select select "US"
click button "Save & Close"
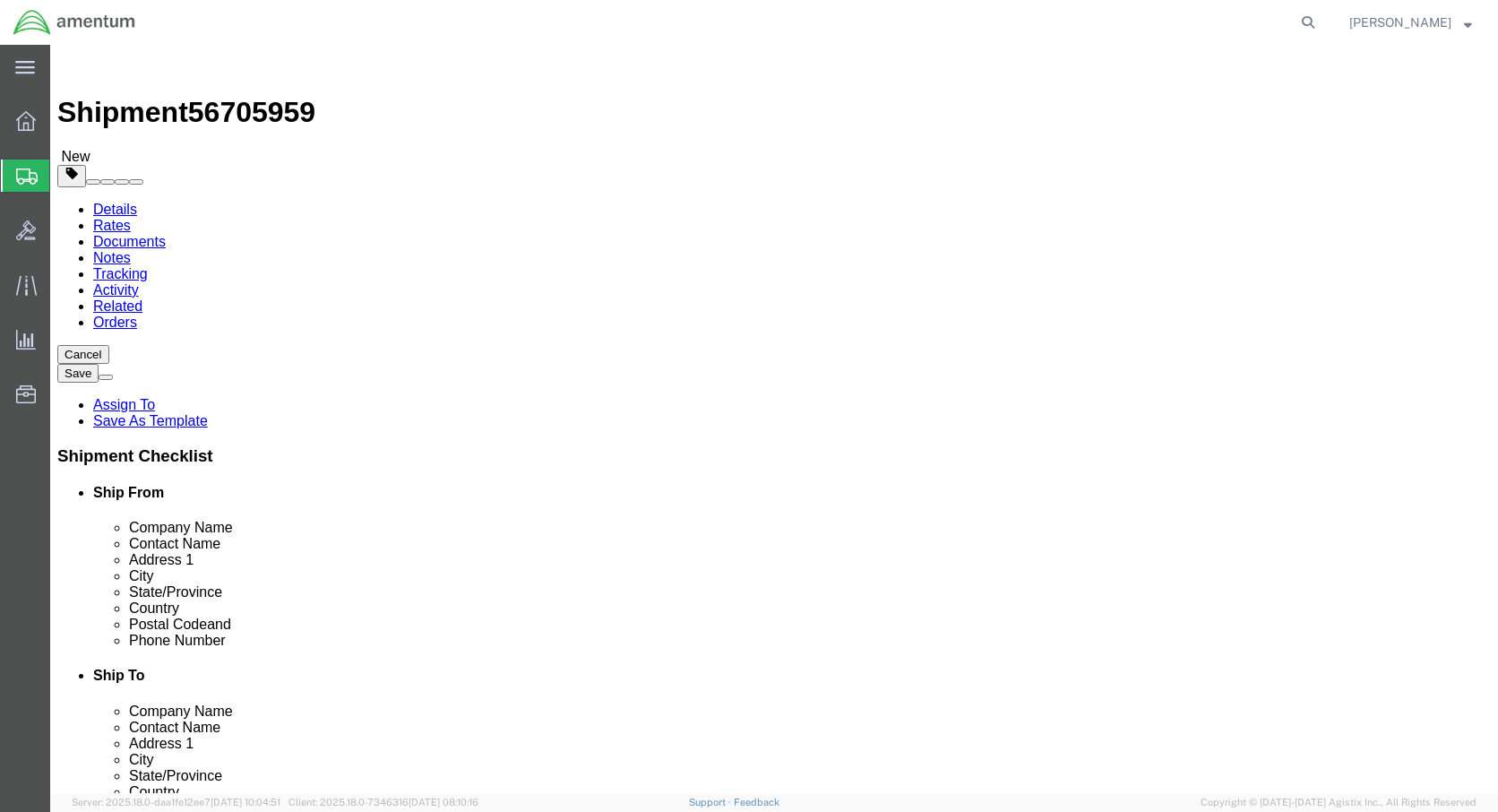
click button "Continue"
click button "Rate Shipment"
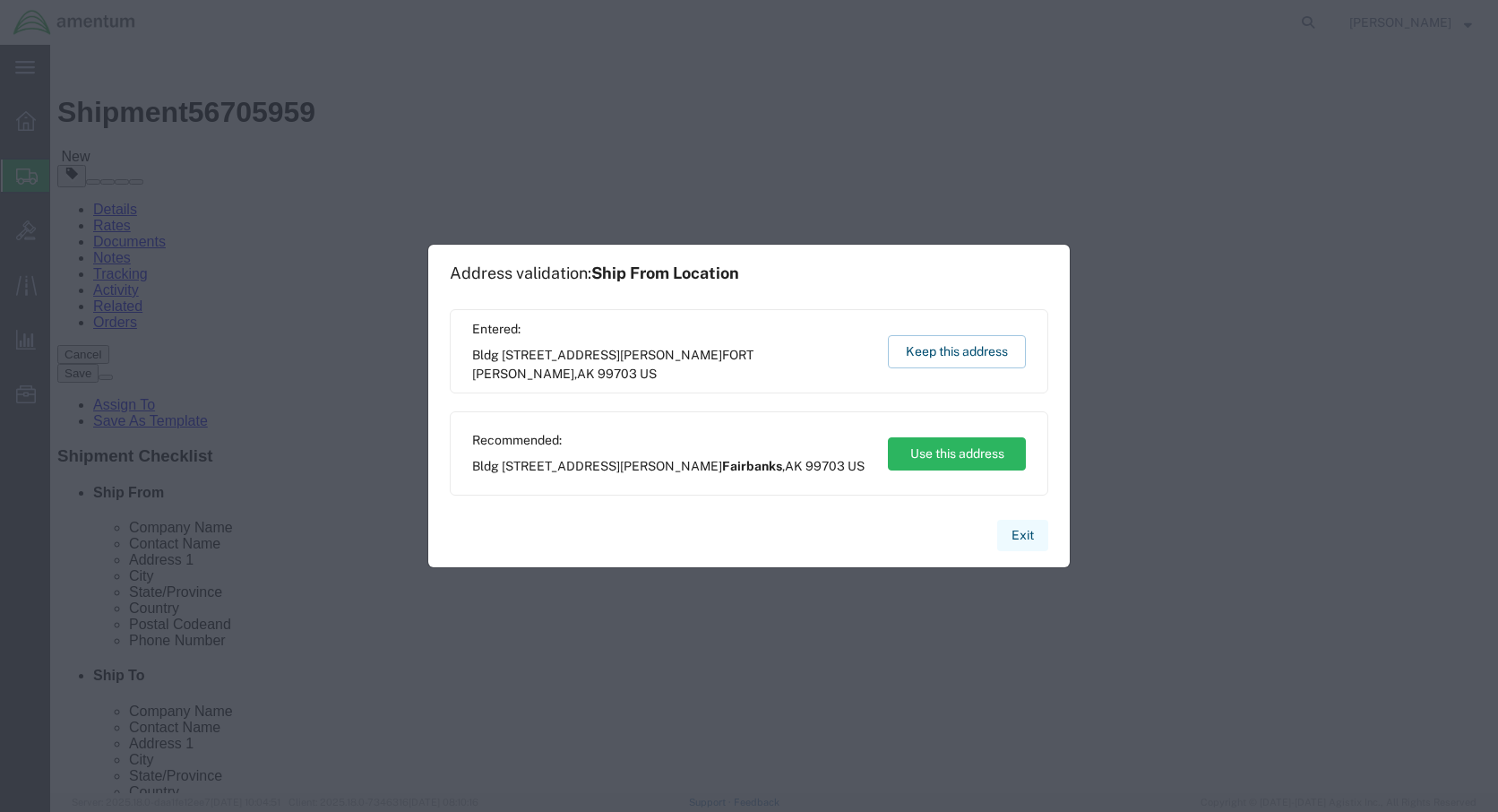
click at [1026, 532] on button "Exit" at bounding box center [1023, 535] width 52 height 31
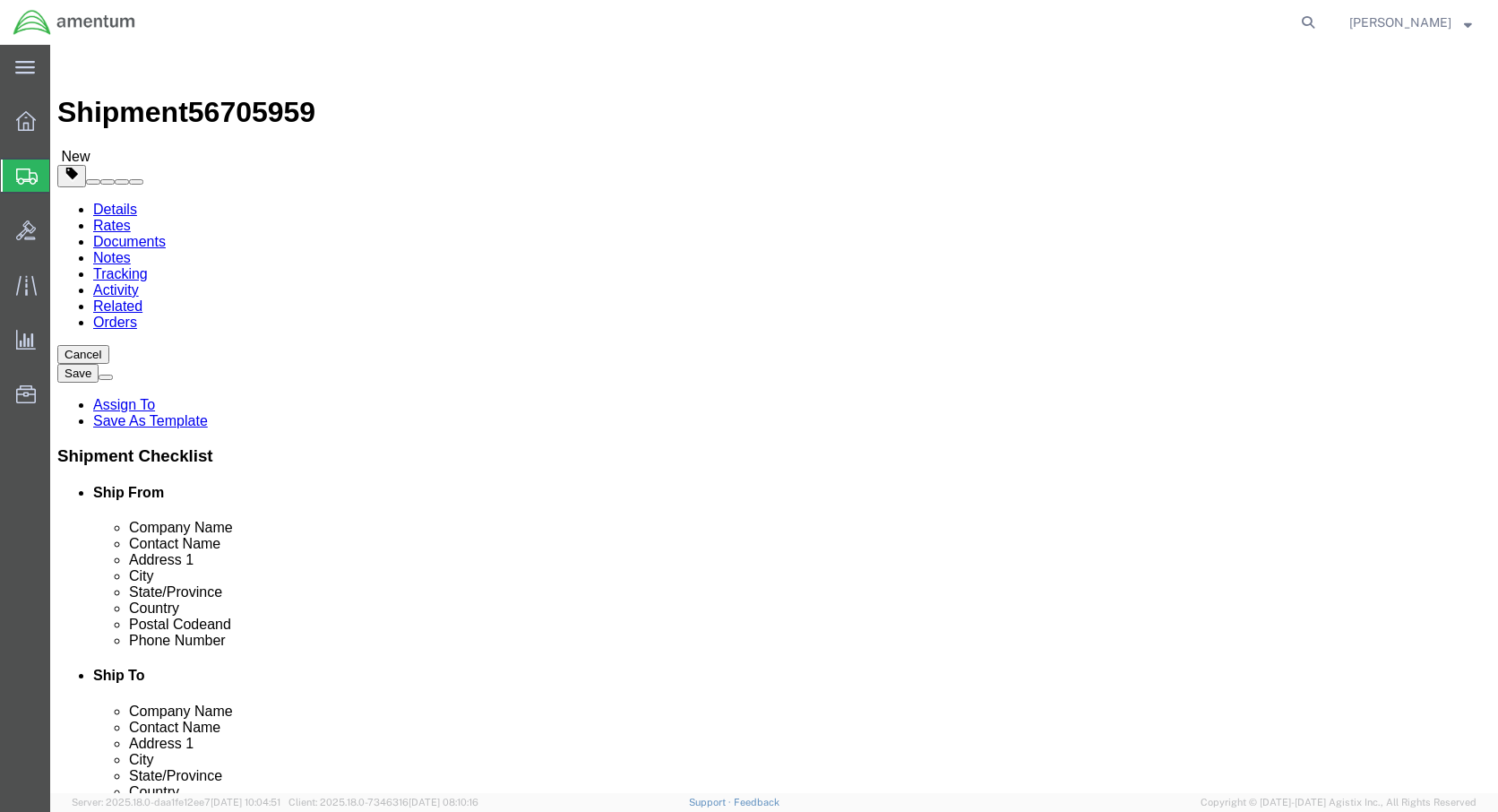
click button "Previous"
click input "text"
type input "Hanger 7, Rm 125"
click button "Continue"
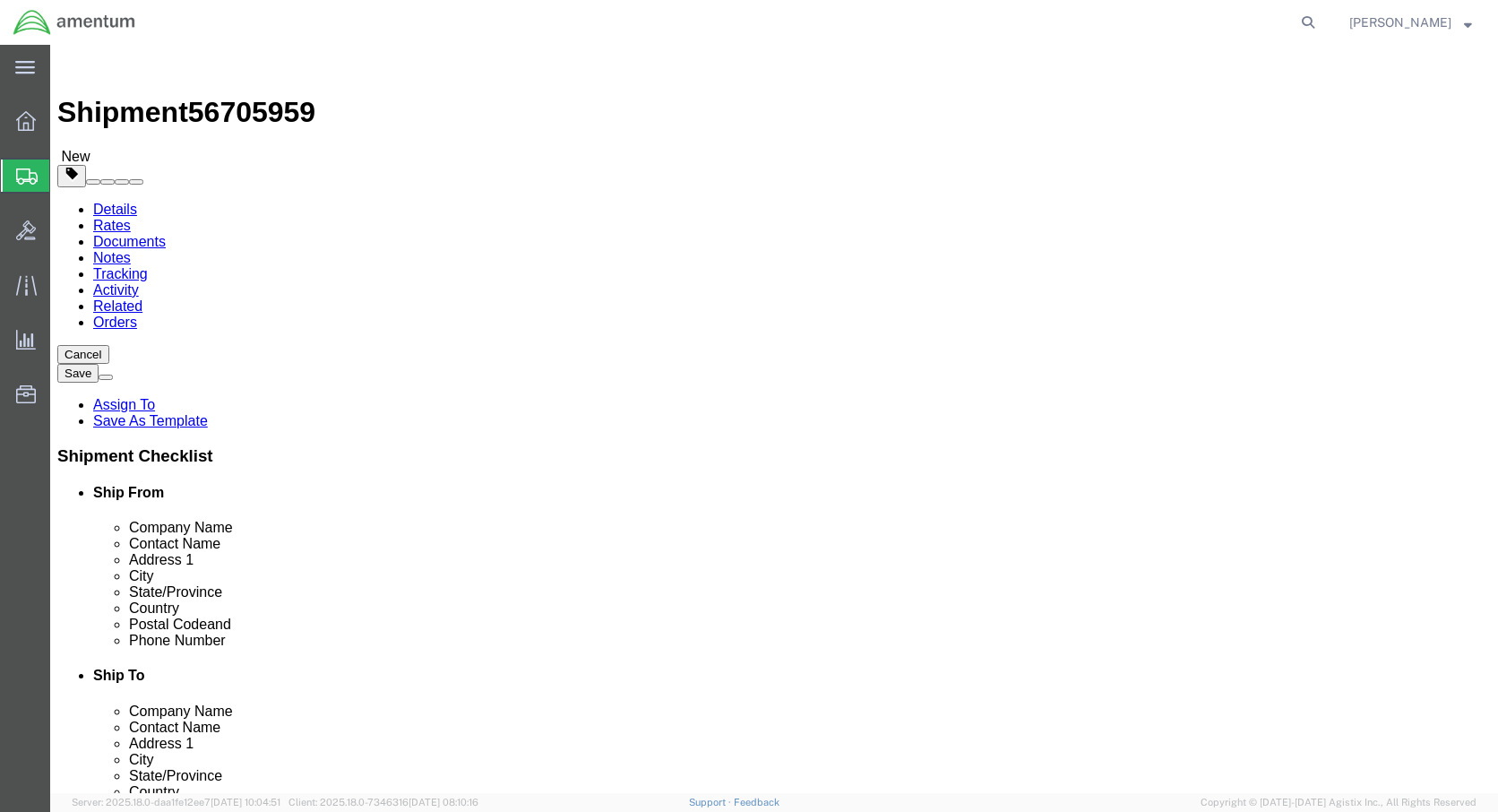
click button "Continue"
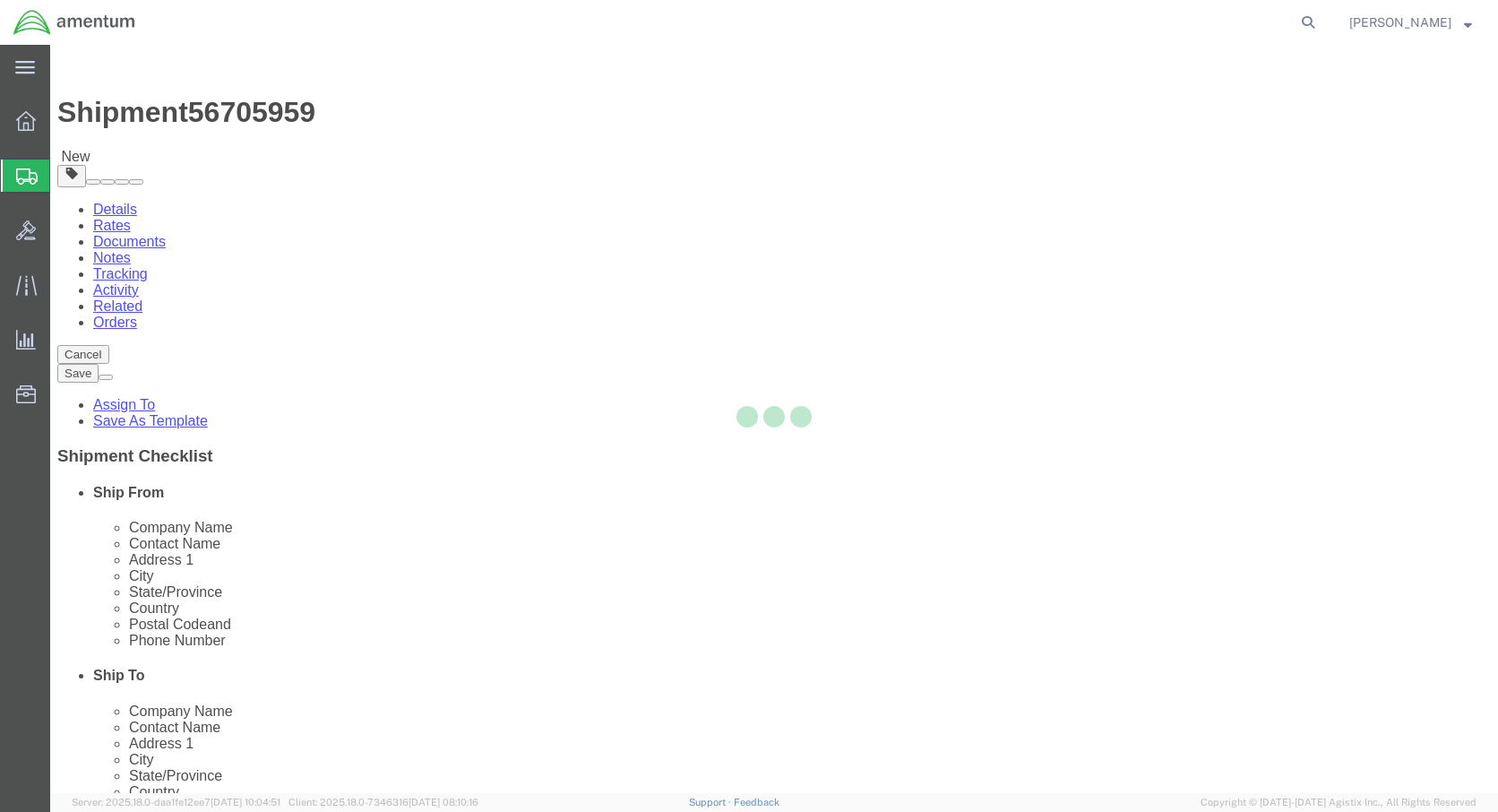
scroll to position [34, 0]
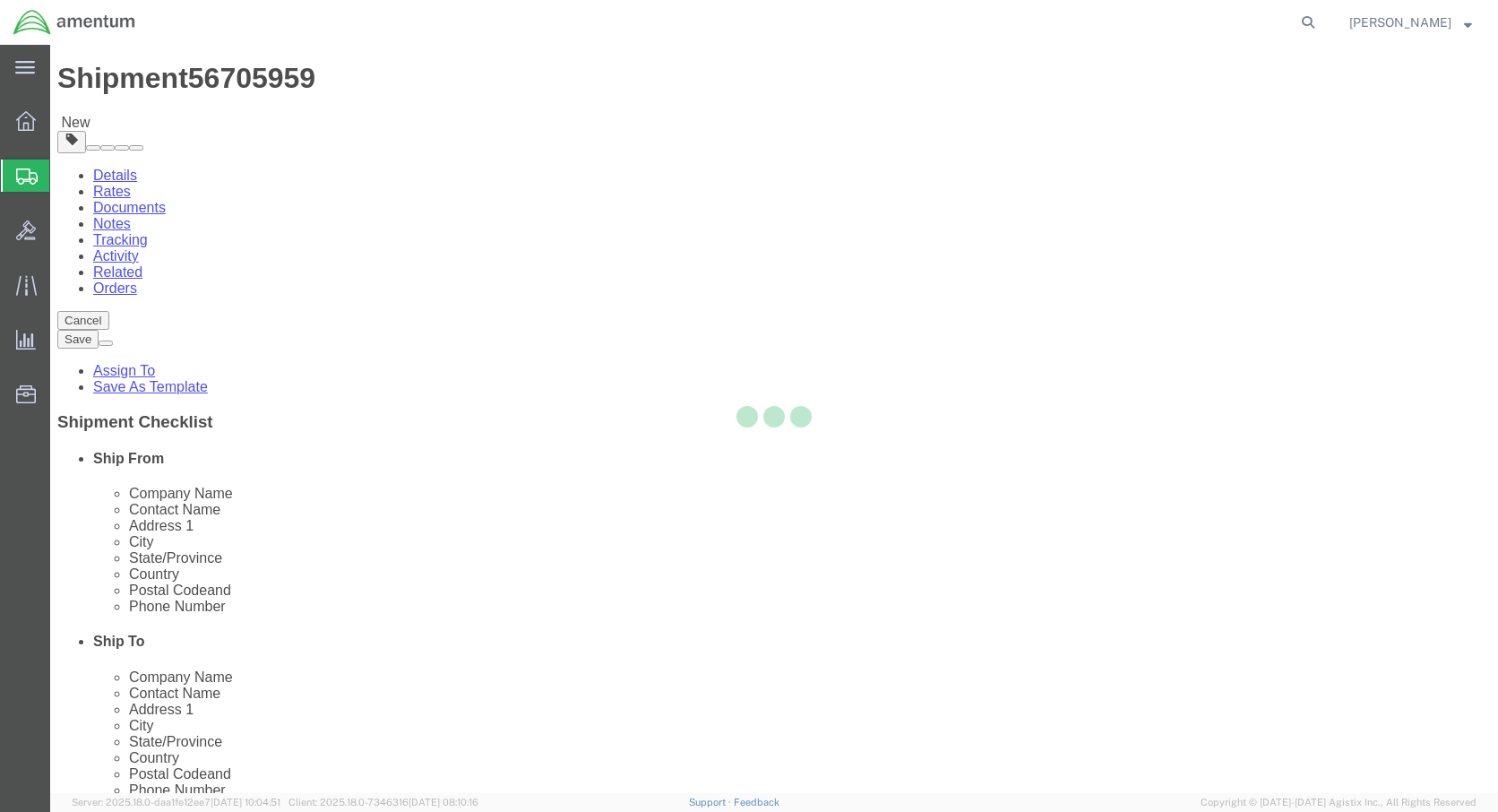
select select
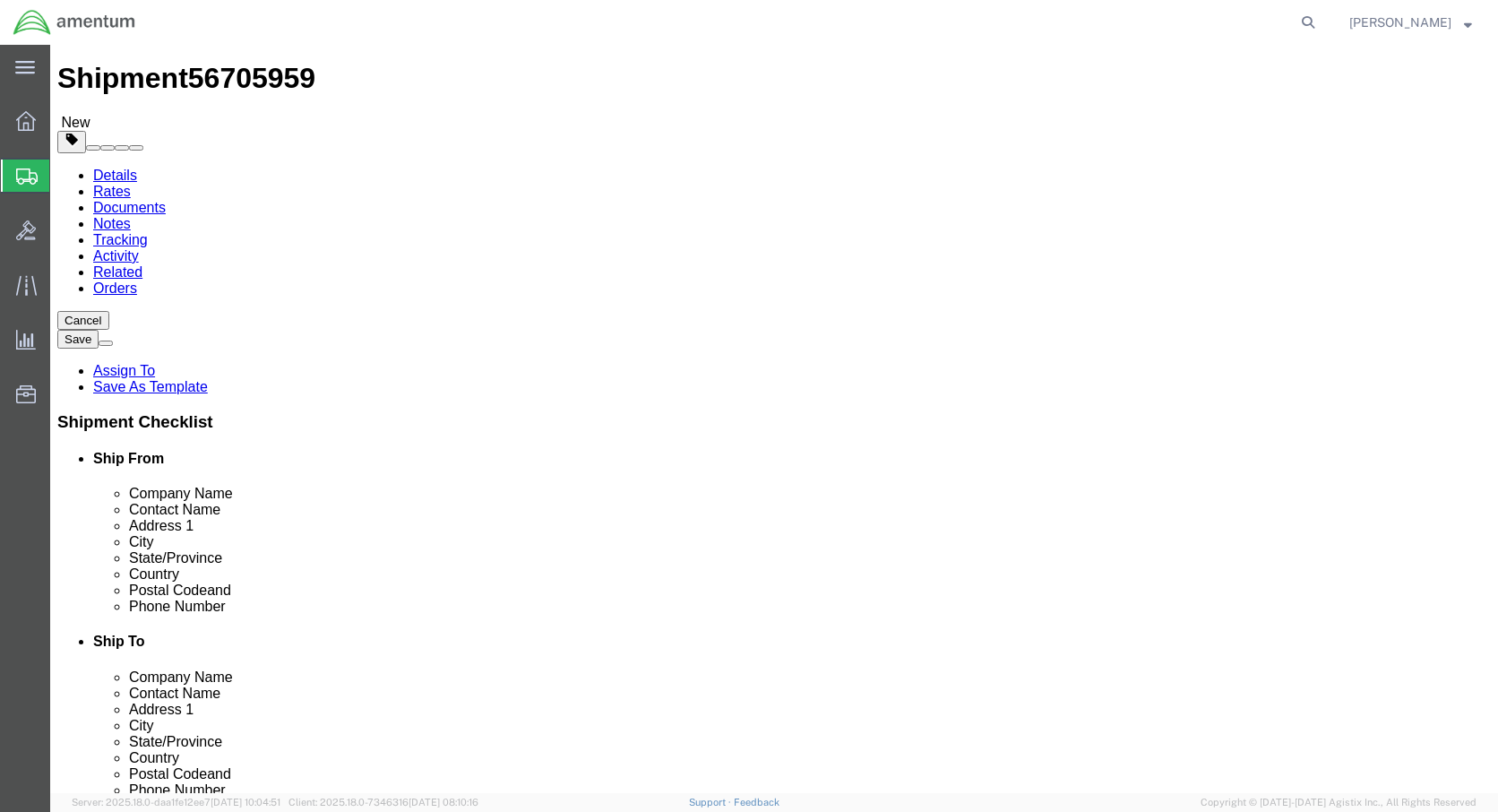
click button "Rate Shipment"
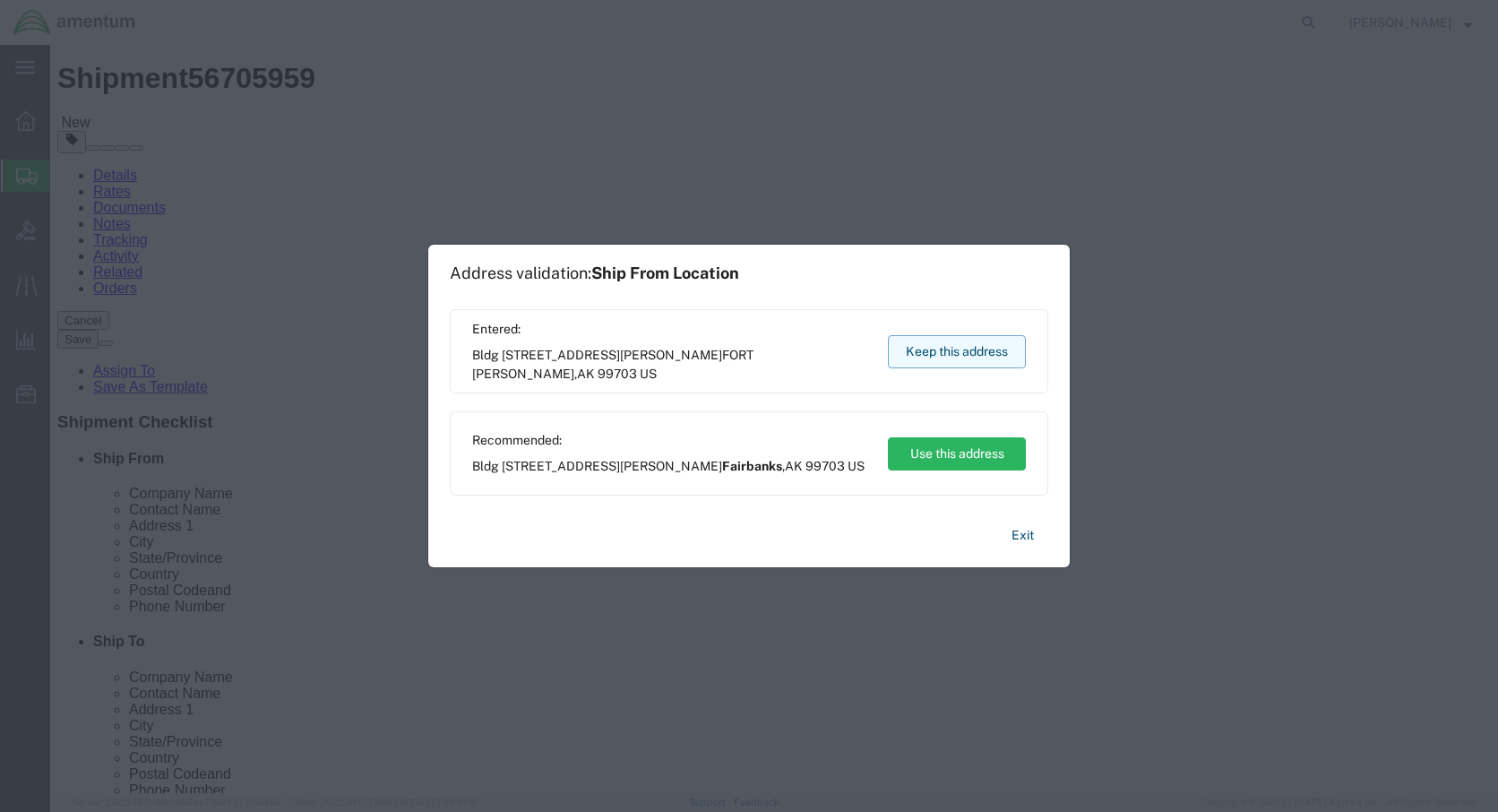
click at [949, 353] on button "Keep this address" at bounding box center [957, 351] width 138 height 33
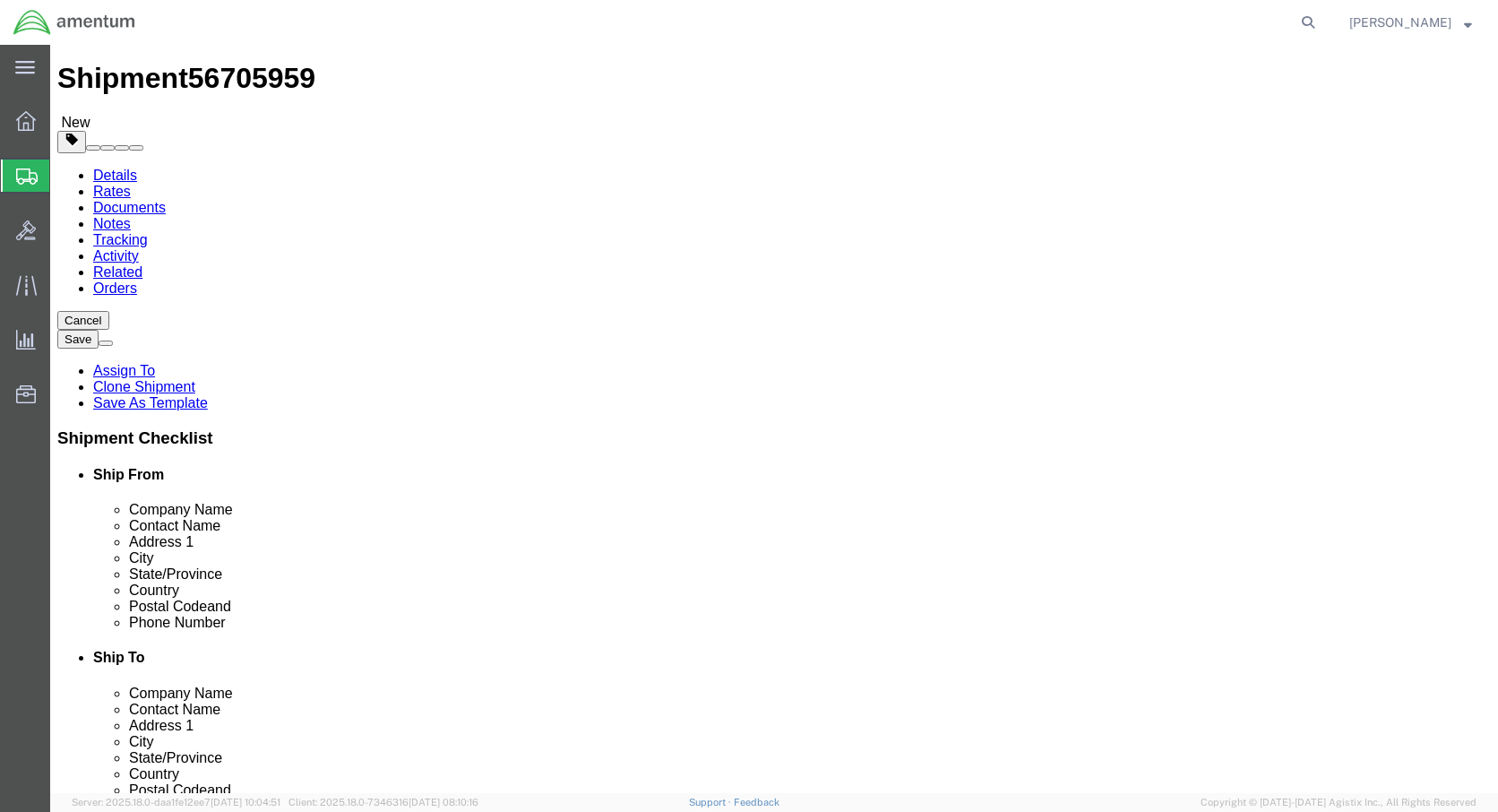
scroll to position [0, 0]
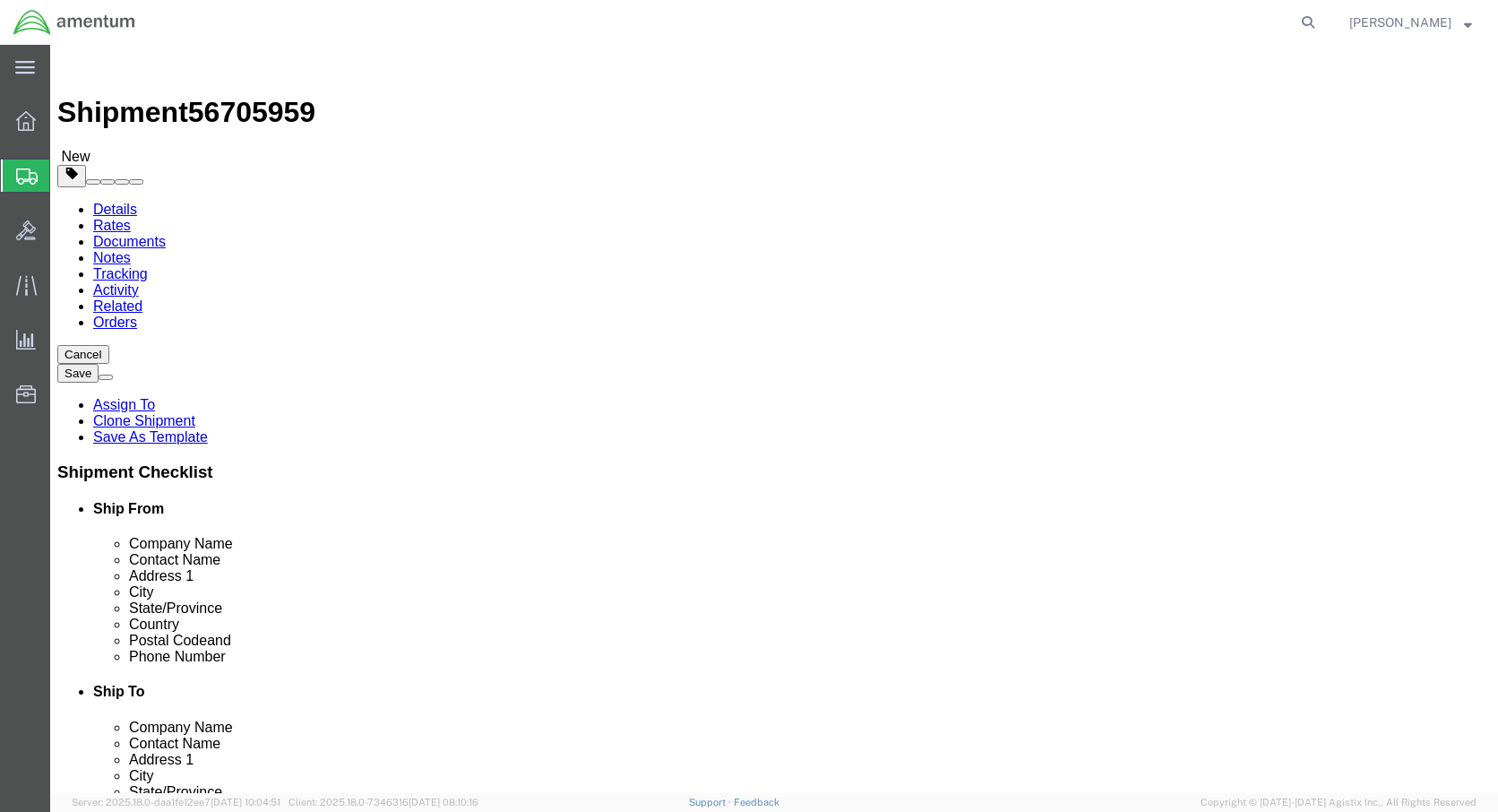
click at [111, 201] on link "Details" at bounding box center [115, 209] width 44 height 15
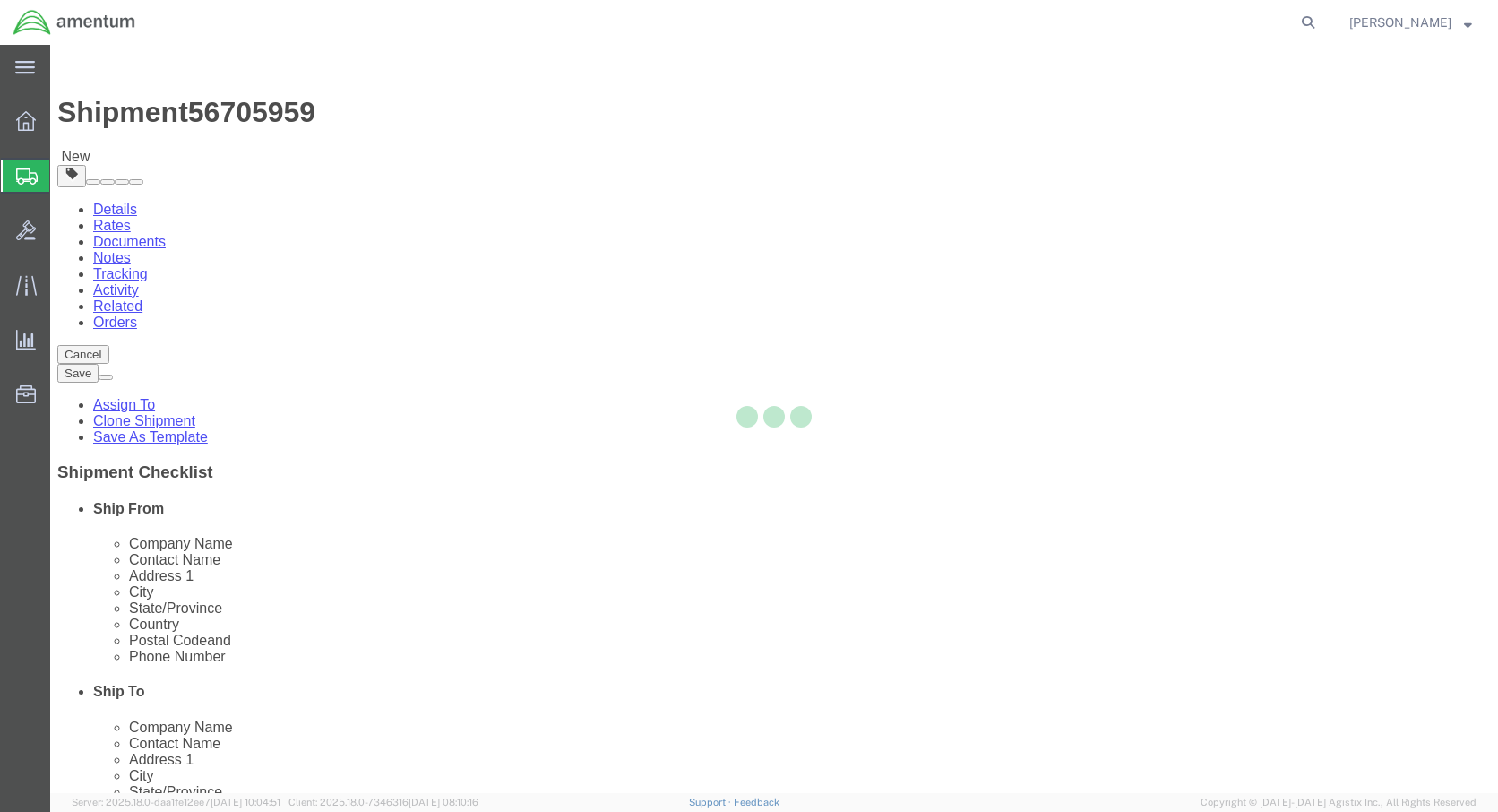
select select "59333"
select select "42649"
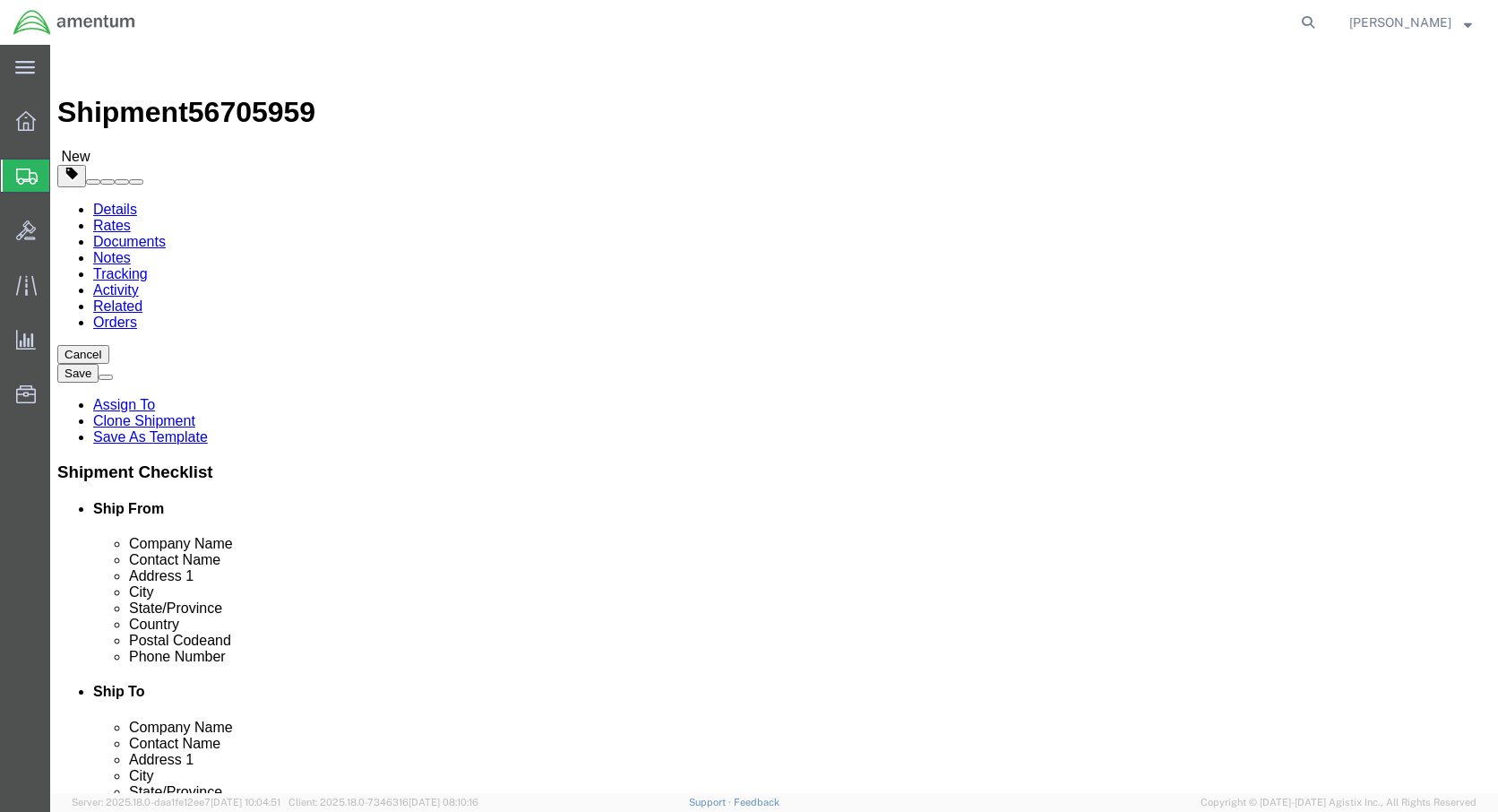
click icon
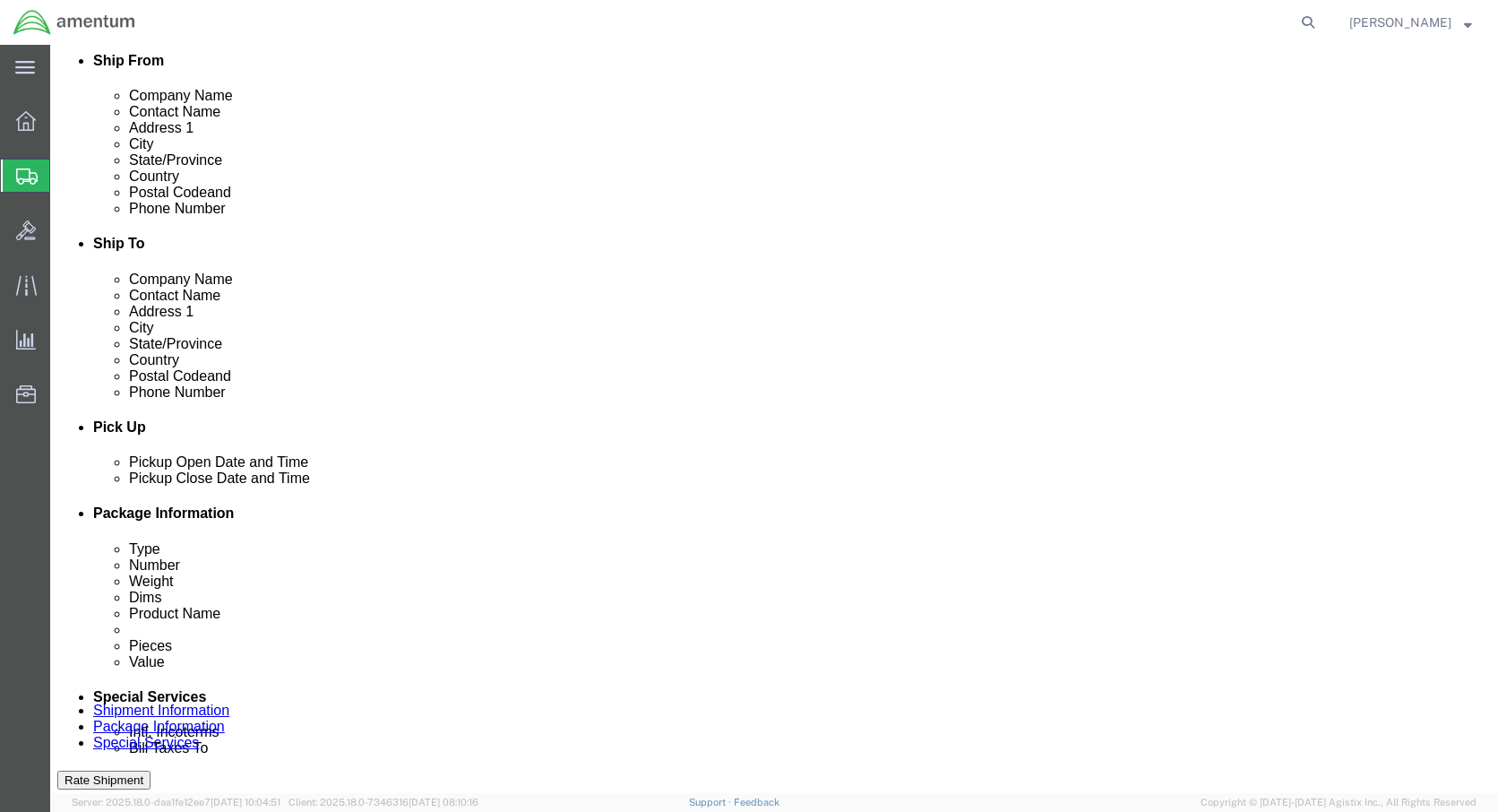
click icon
click div
click icon
click div
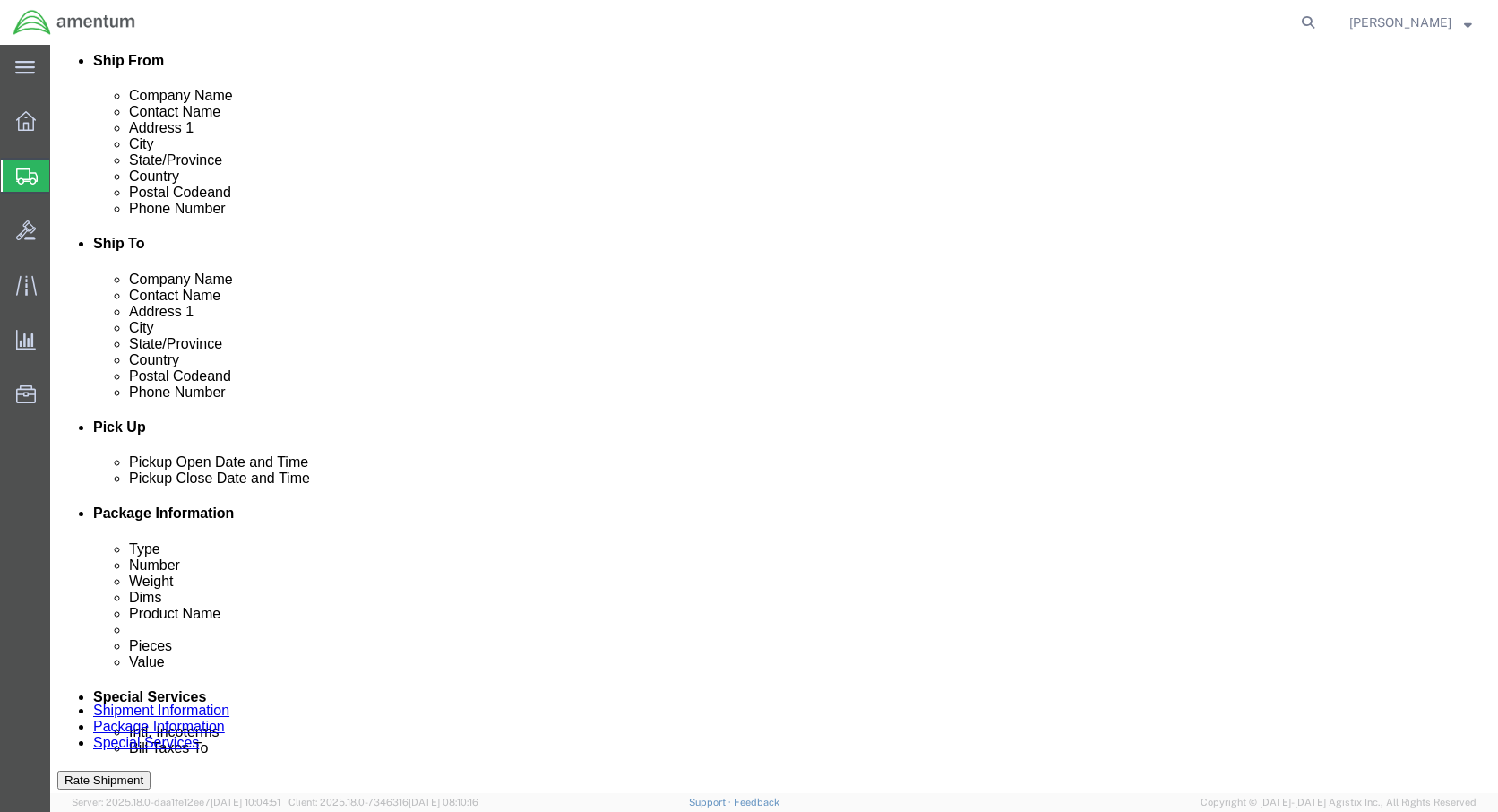
scroll to position [790, 0]
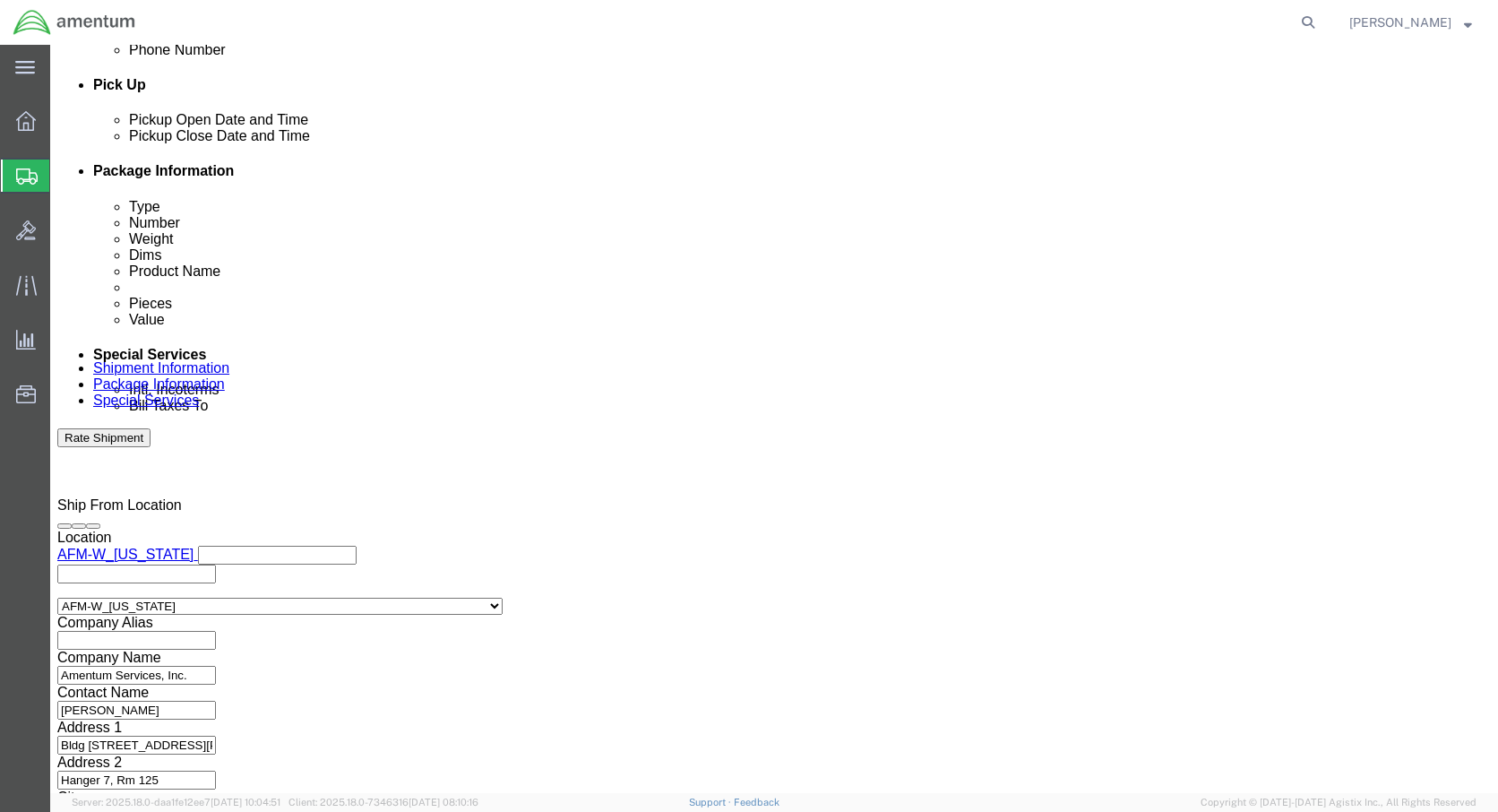
click input "1:00 PM"
click icon
click input "1:00 PM"
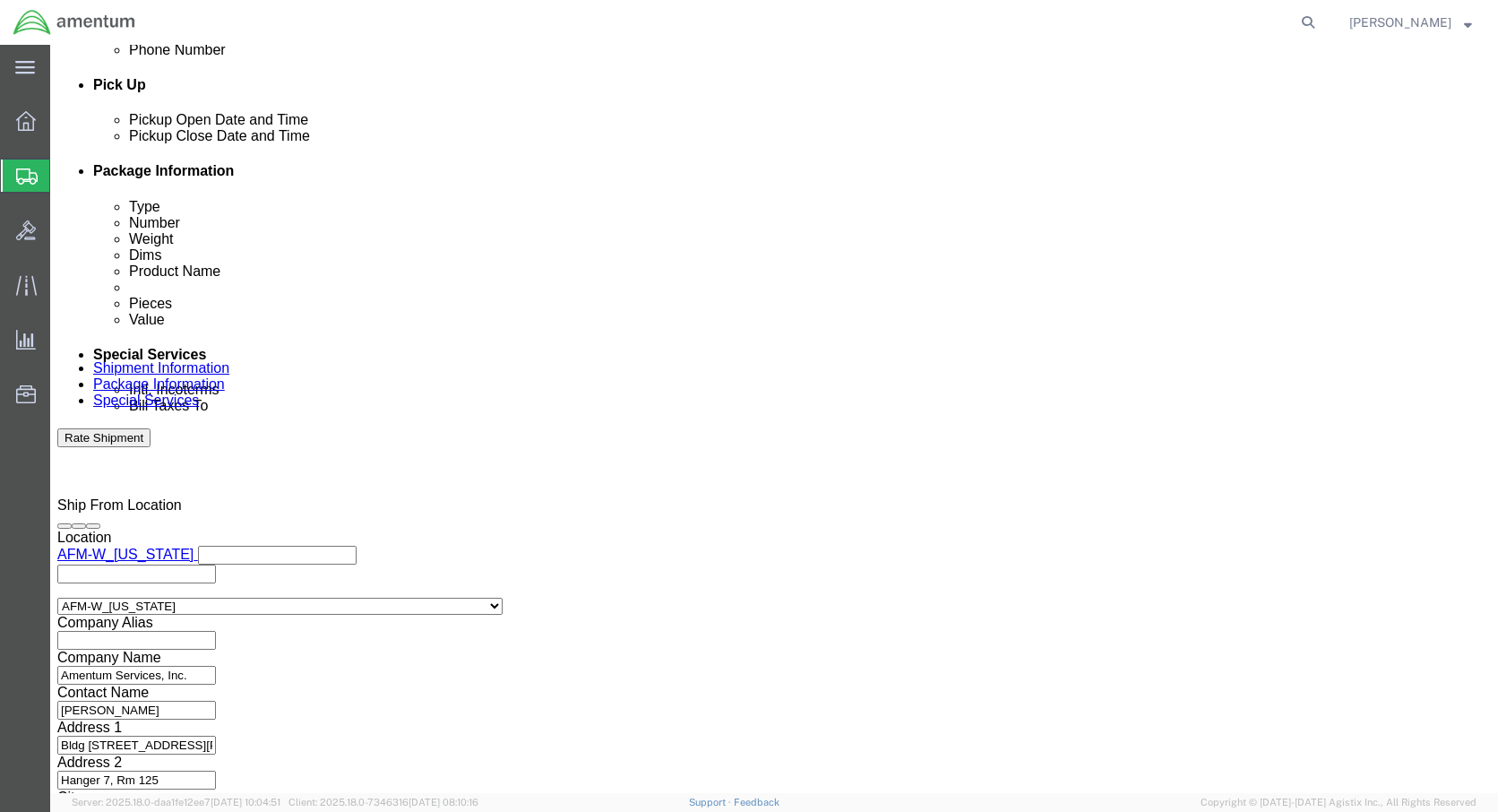
click input "8:00 PM"
type input "8:00 AM"
click button "Apply"
click div
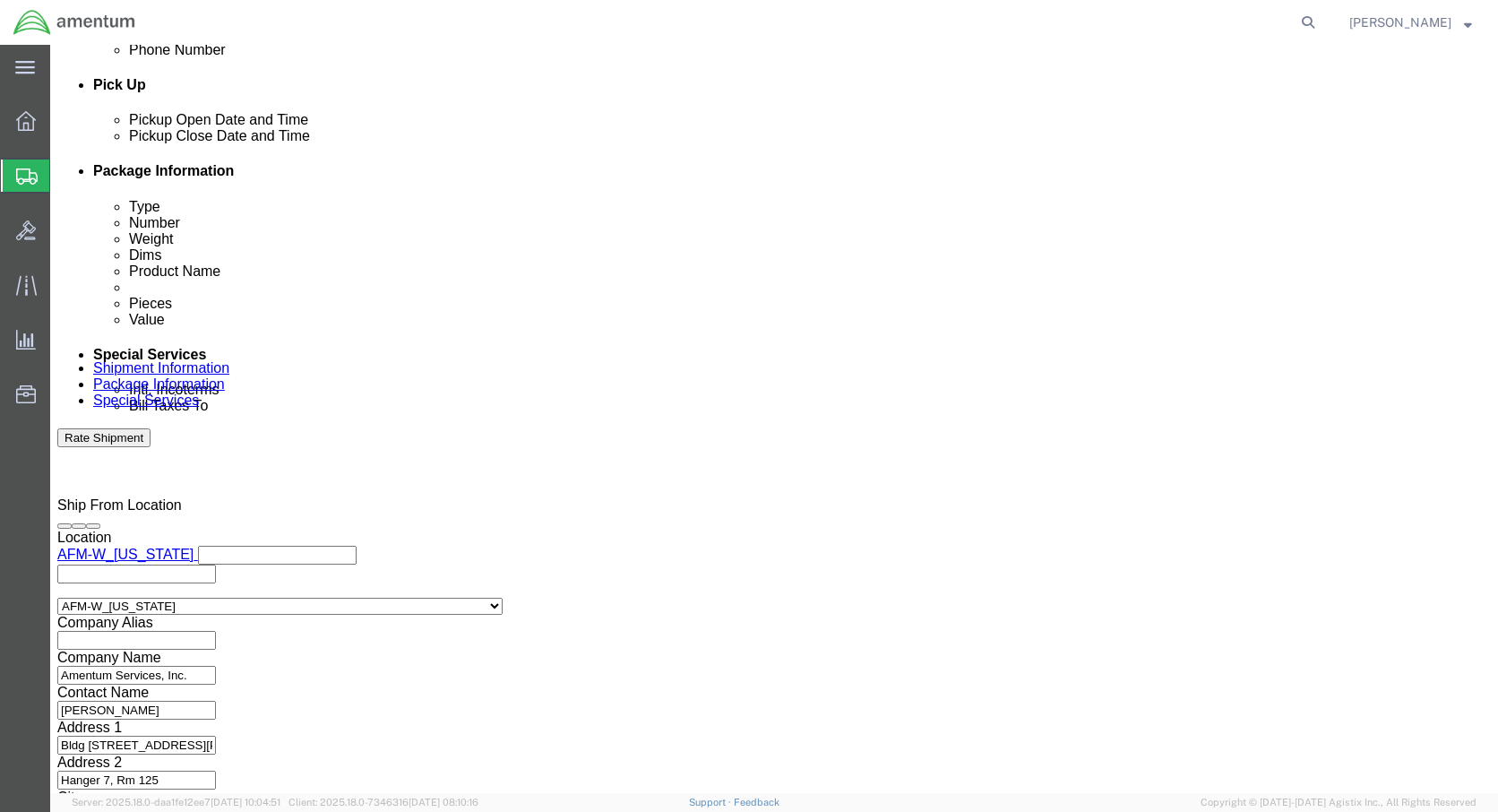
click div
click button "Apply"
click button "Rate Shipment"
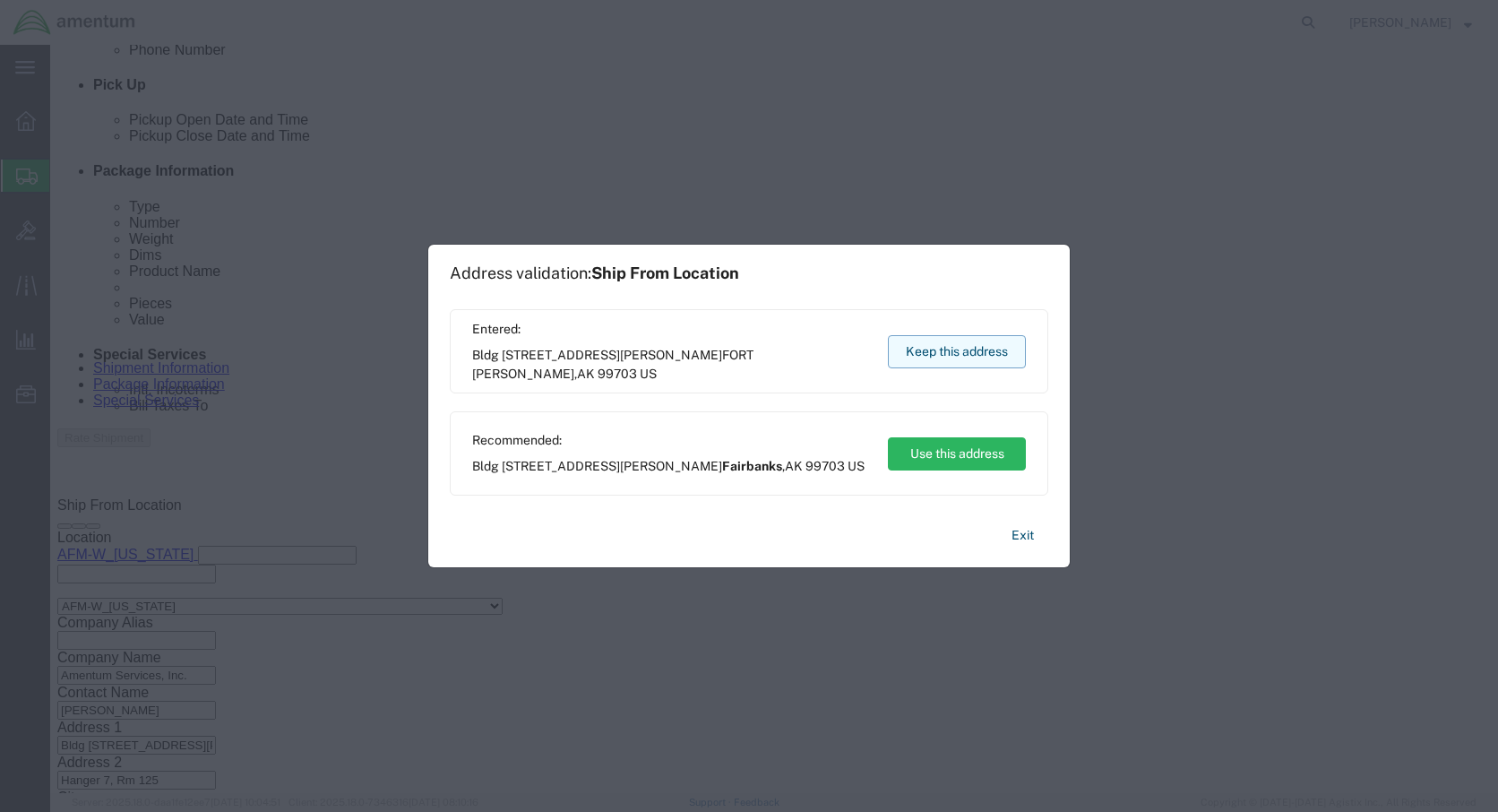
click at [972, 349] on button "Keep this address" at bounding box center [957, 351] width 138 height 33
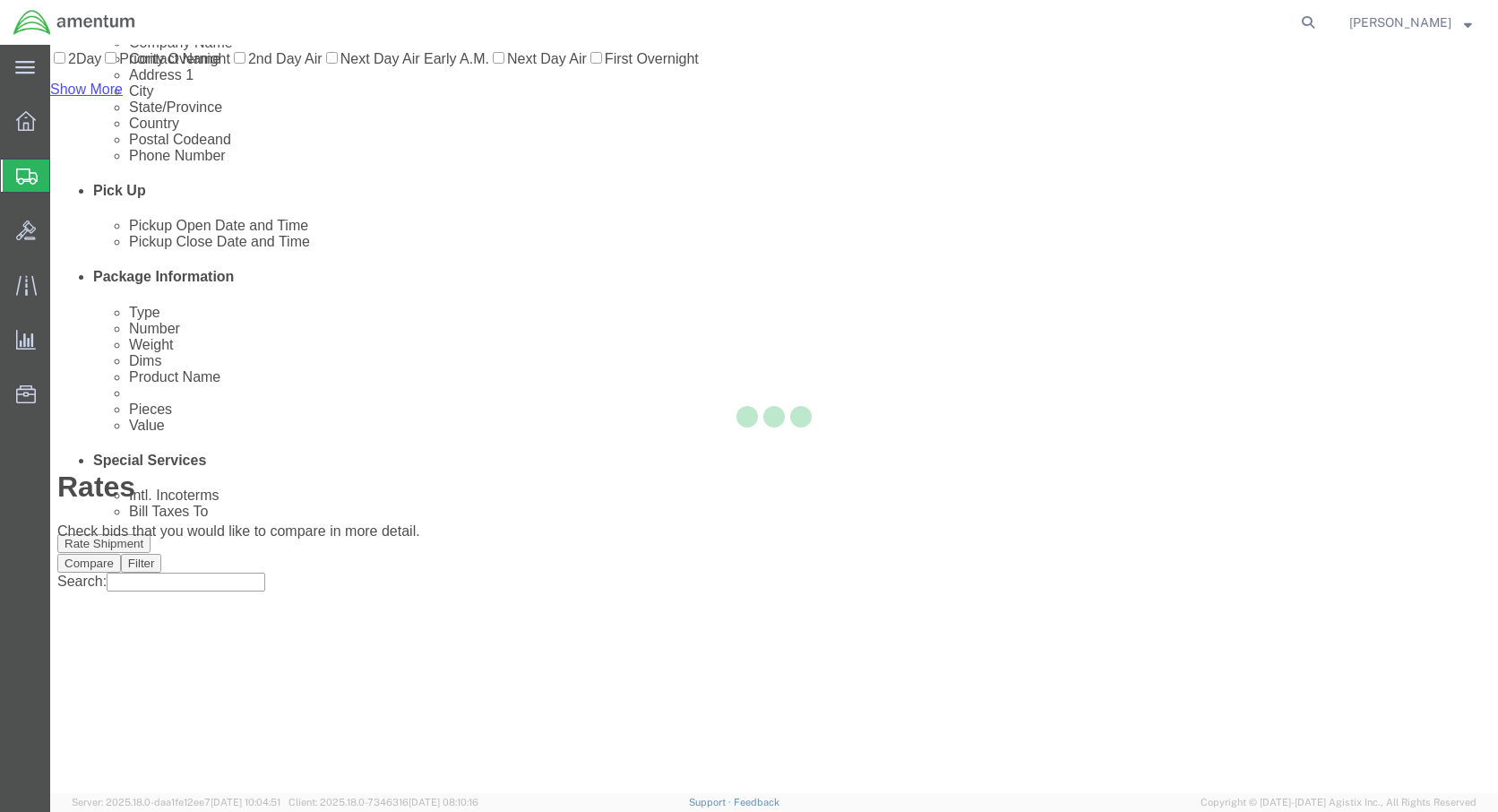
scroll to position [0, 0]
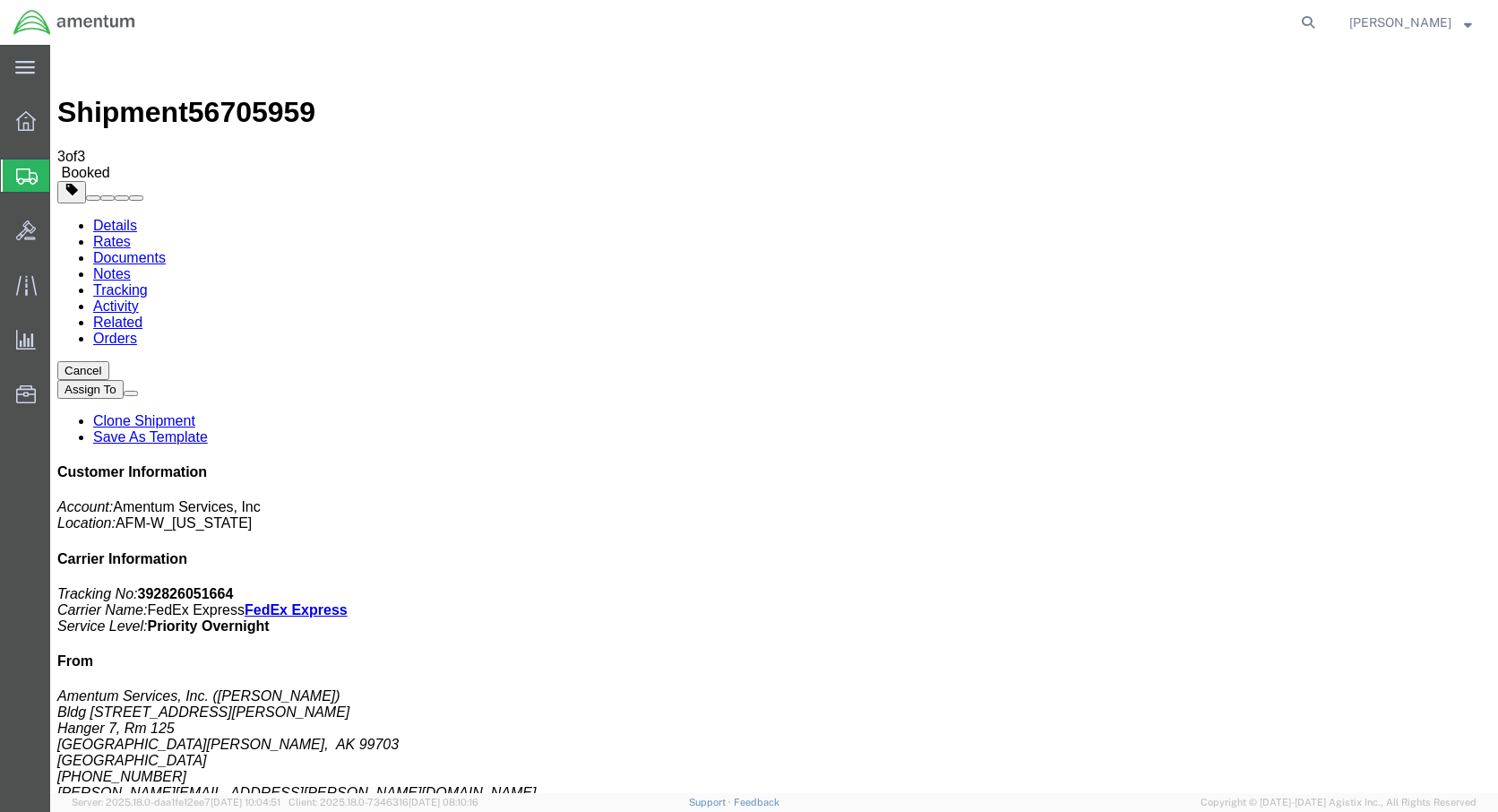
checkbox input "true"
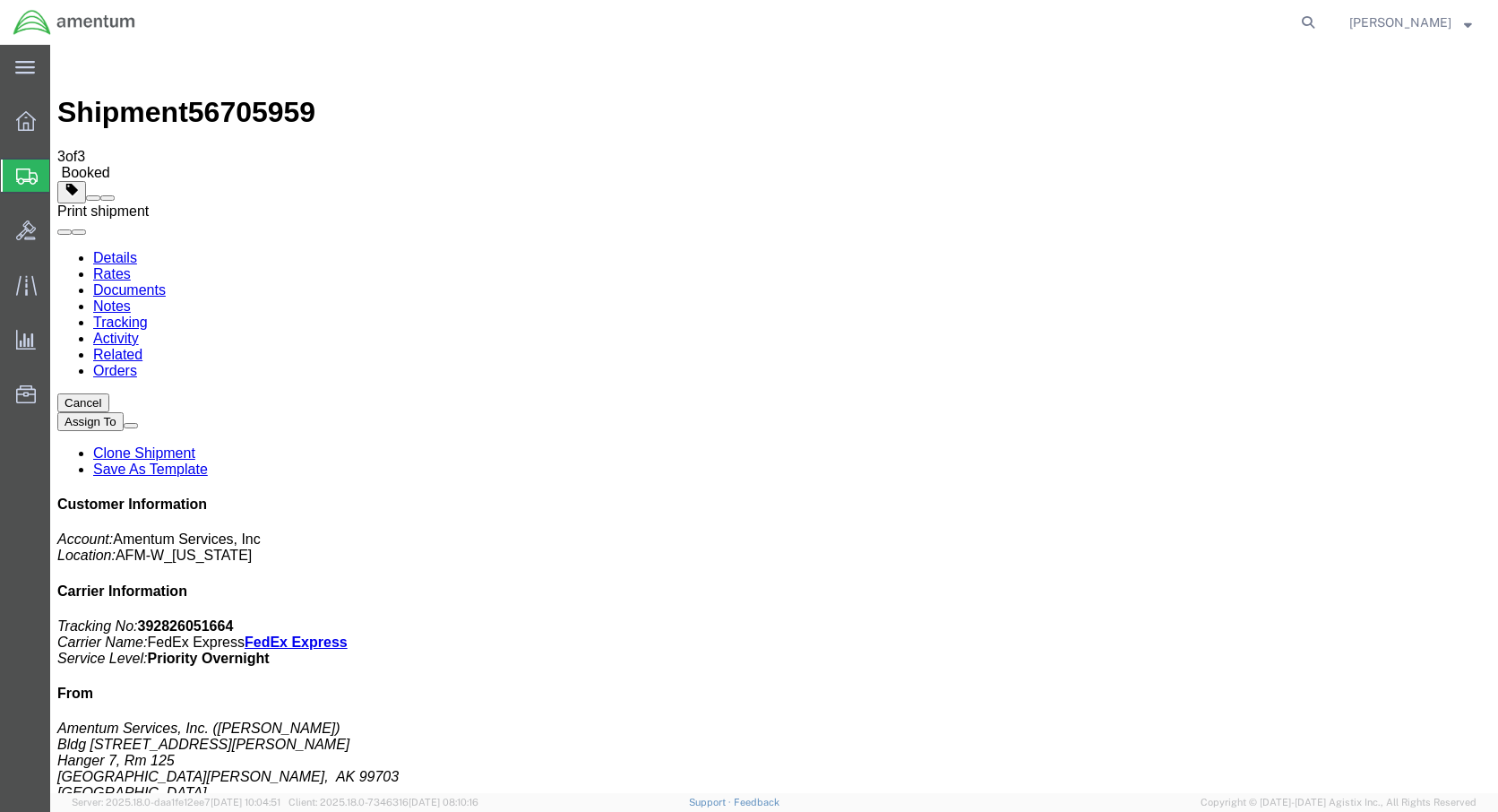
click at [108, 198] on span at bounding box center [108, 198] width 0 height 0
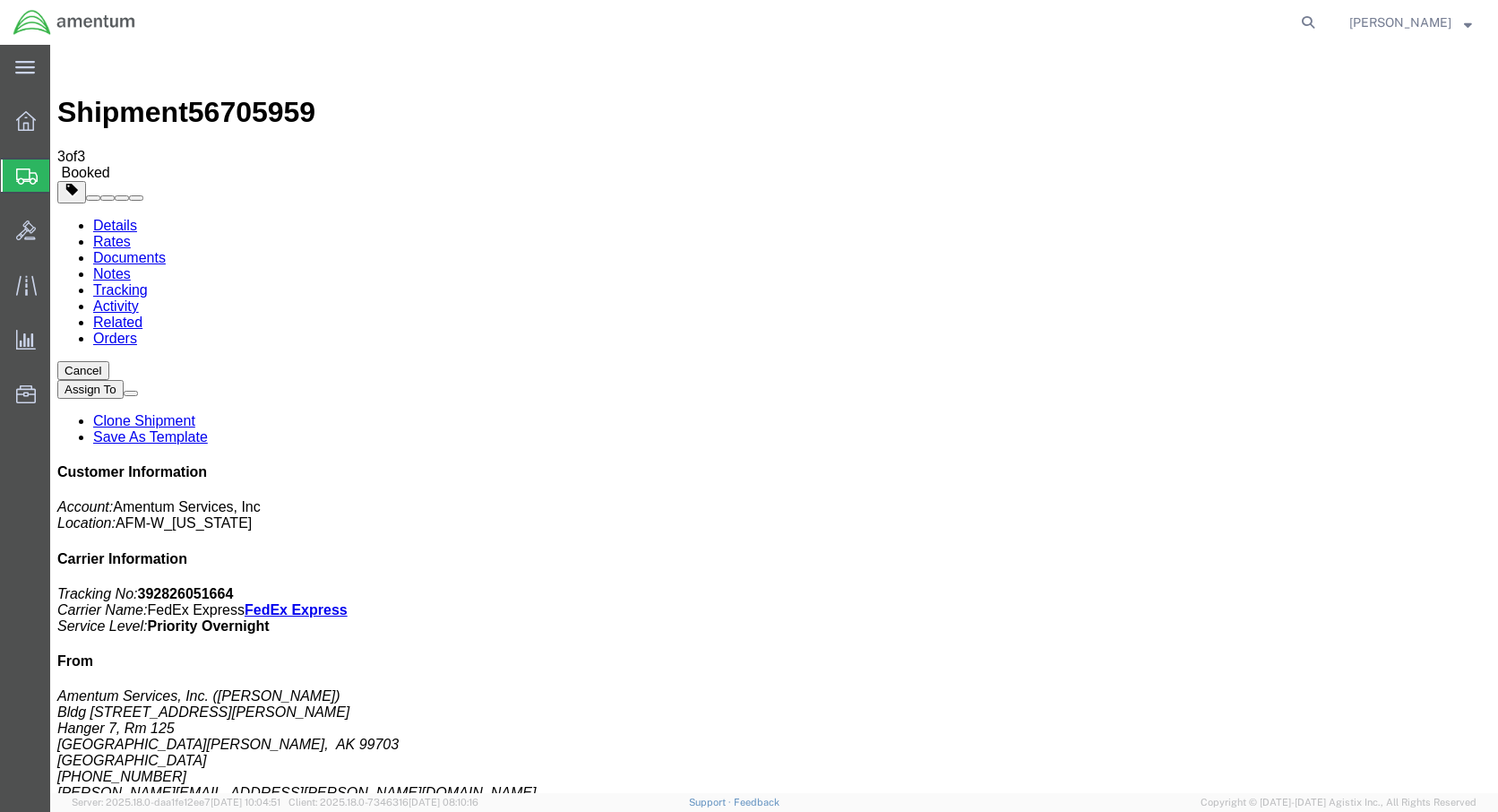
checkbox input "false"
